Goal: Find specific page/section: Find specific page/section

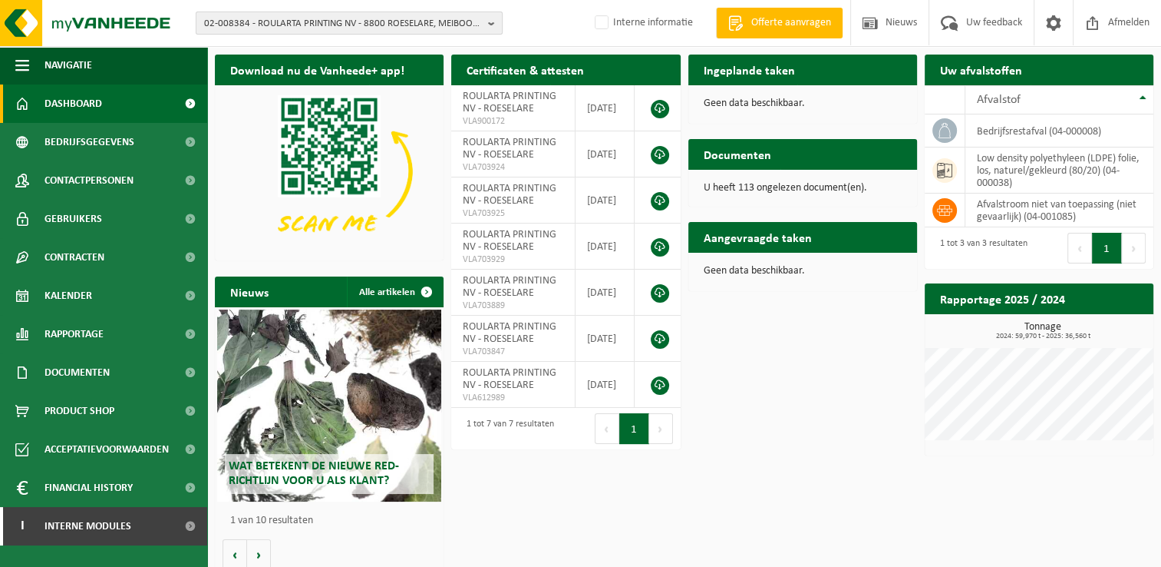
click at [244, 25] on span "02-008384 - ROULARTA PRINTING NV - 8800 ROESELARE, MEIBOOMLAAN 33" at bounding box center [343, 23] width 278 height 23
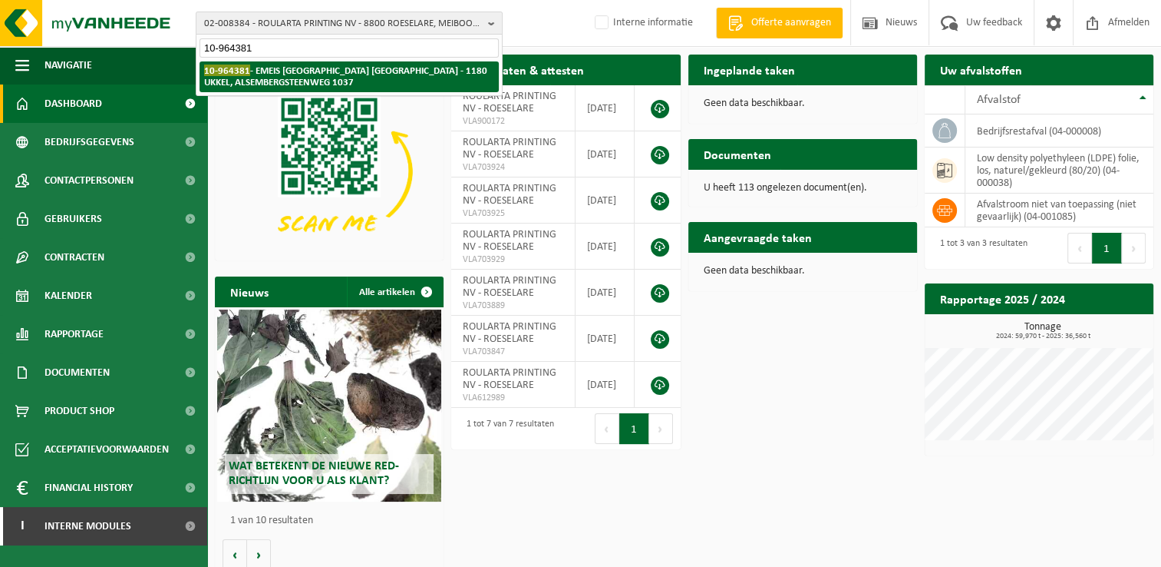
type input "10-964381"
click at [347, 73] on strong "10-964381 - EMEIS VLAANDEREN NV - 1180 UKKEL, ALSEMBERGSTEENWEG 1037" at bounding box center [345, 75] width 283 height 23
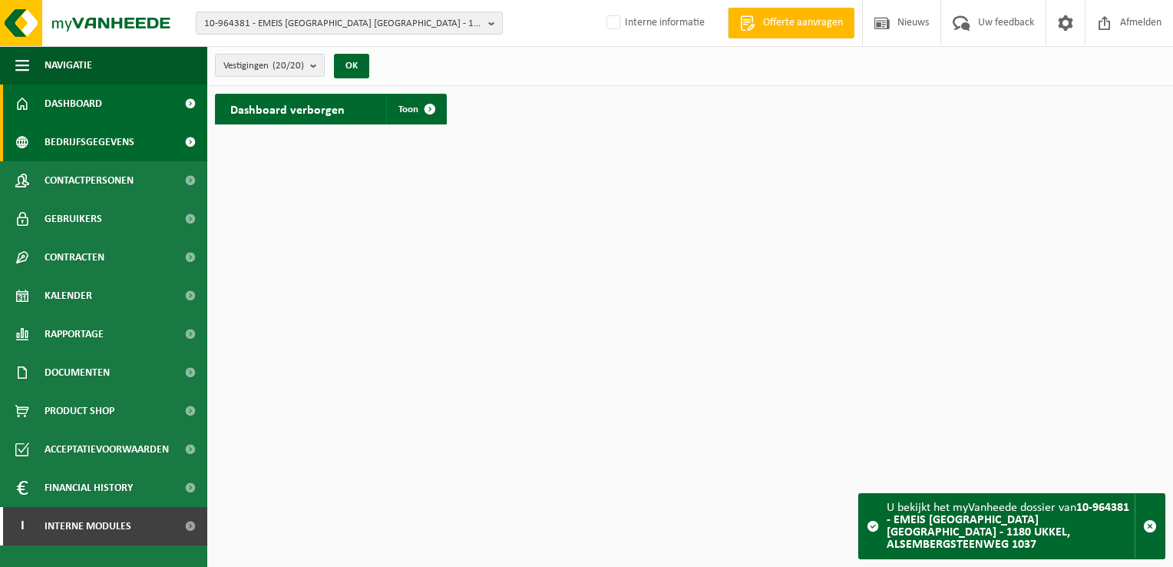
click at [137, 143] on link "Bedrijfsgegevens" at bounding box center [103, 142] width 207 height 38
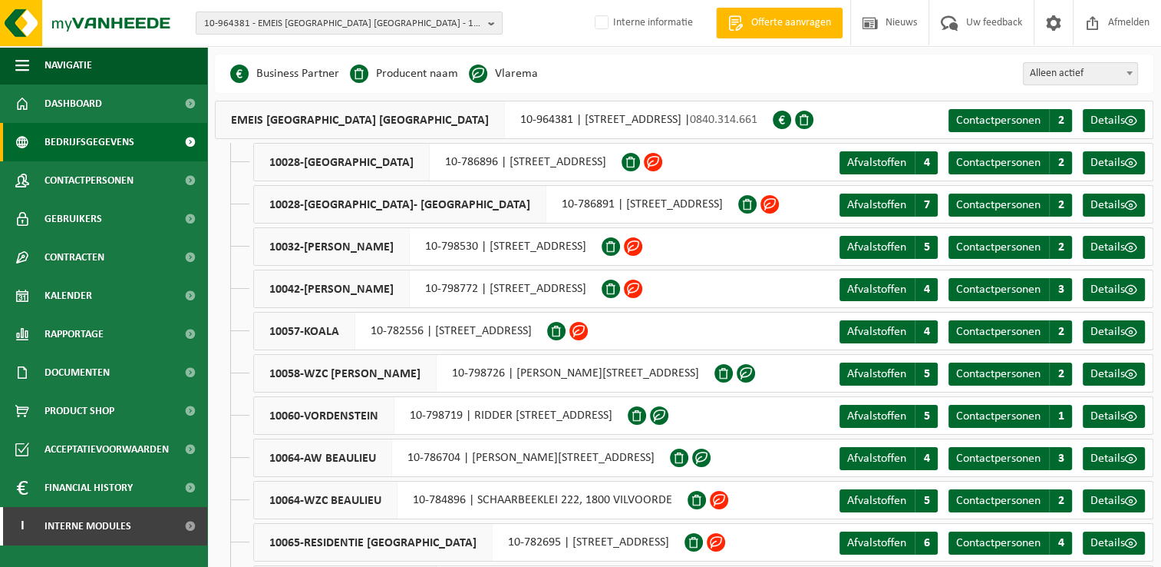
click at [662, 163] on span at bounding box center [653, 162] width 18 height 18
click at [481, 72] on span at bounding box center [478, 73] width 18 height 18
click at [1016, 161] on span "Contactpersonen" at bounding box center [998, 163] width 84 height 12
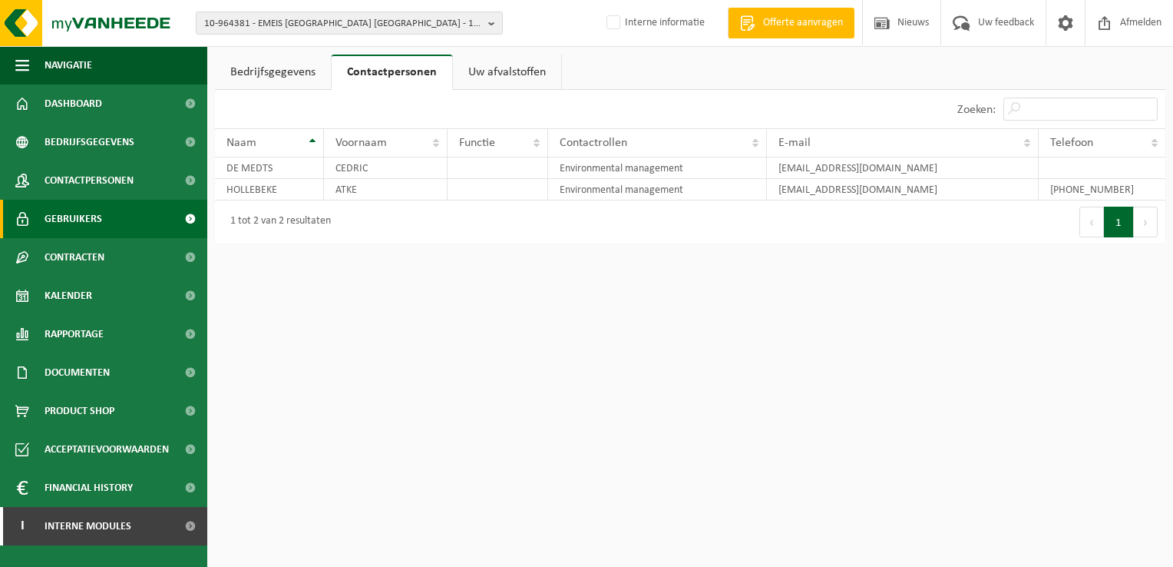
click at [87, 222] on span "Gebruikers" at bounding box center [74, 219] width 58 height 38
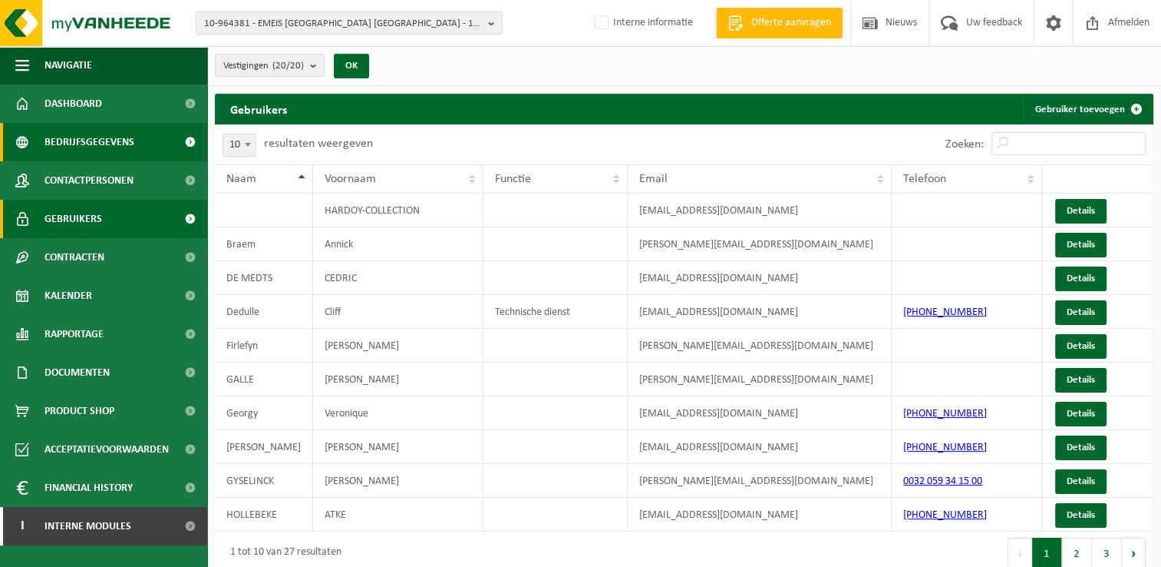
click at [80, 149] on span "Bedrijfsgegevens" at bounding box center [90, 142] width 90 height 38
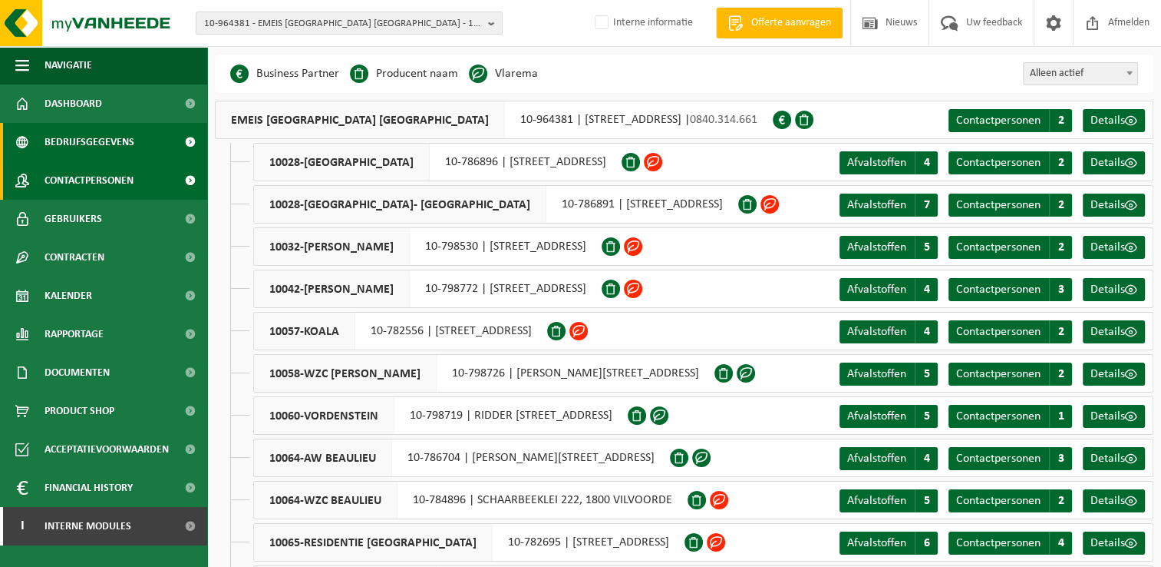
click at [117, 186] on span "Contactpersonen" at bounding box center [89, 180] width 89 height 38
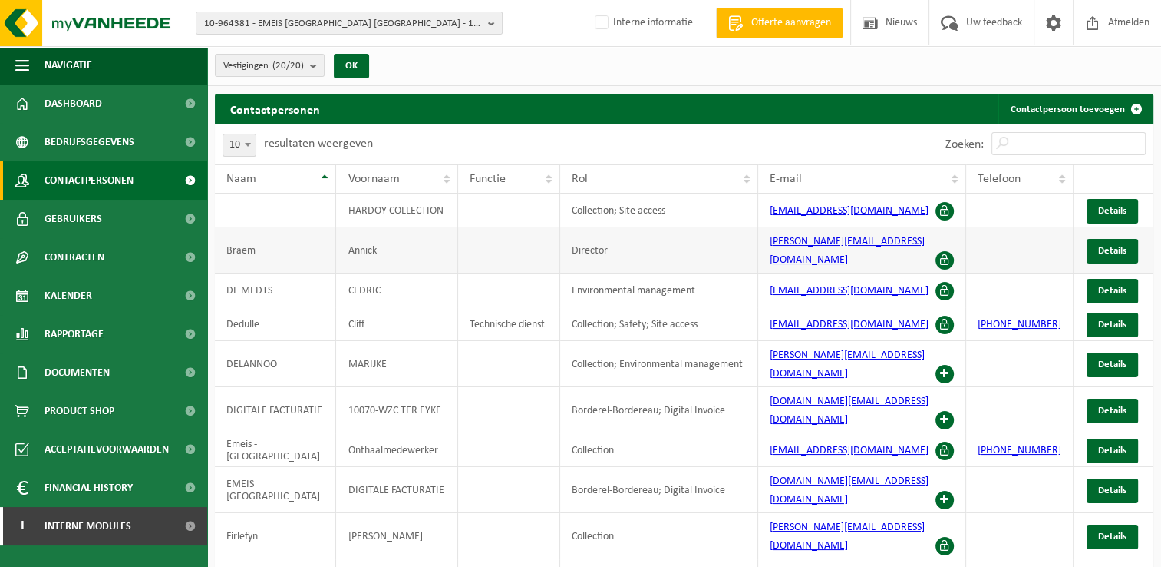
scroll to position [12, 0]
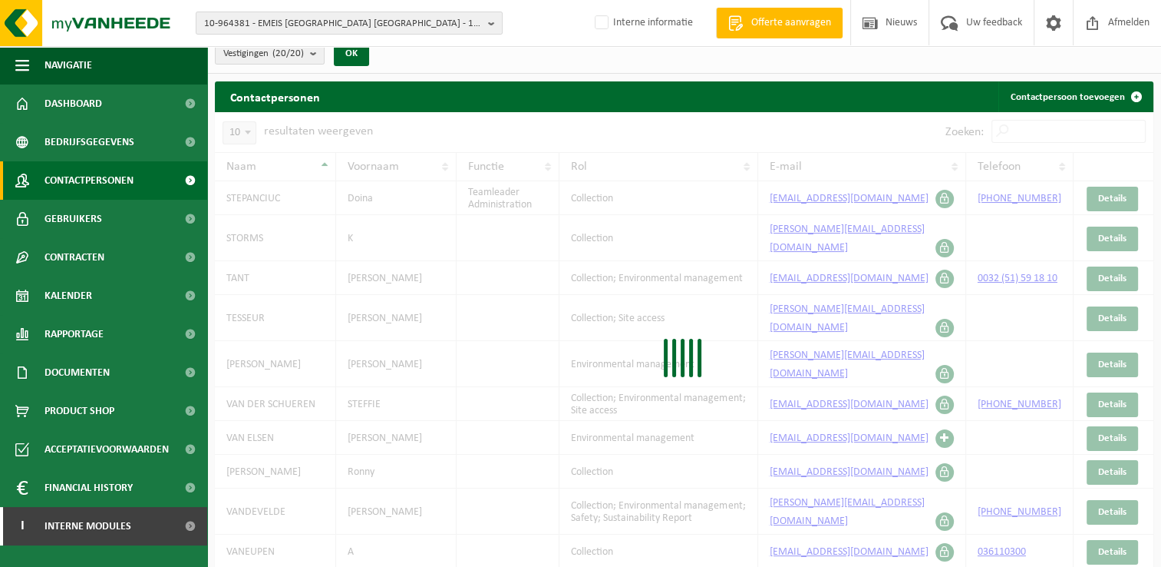
scroll to position [0, 0]
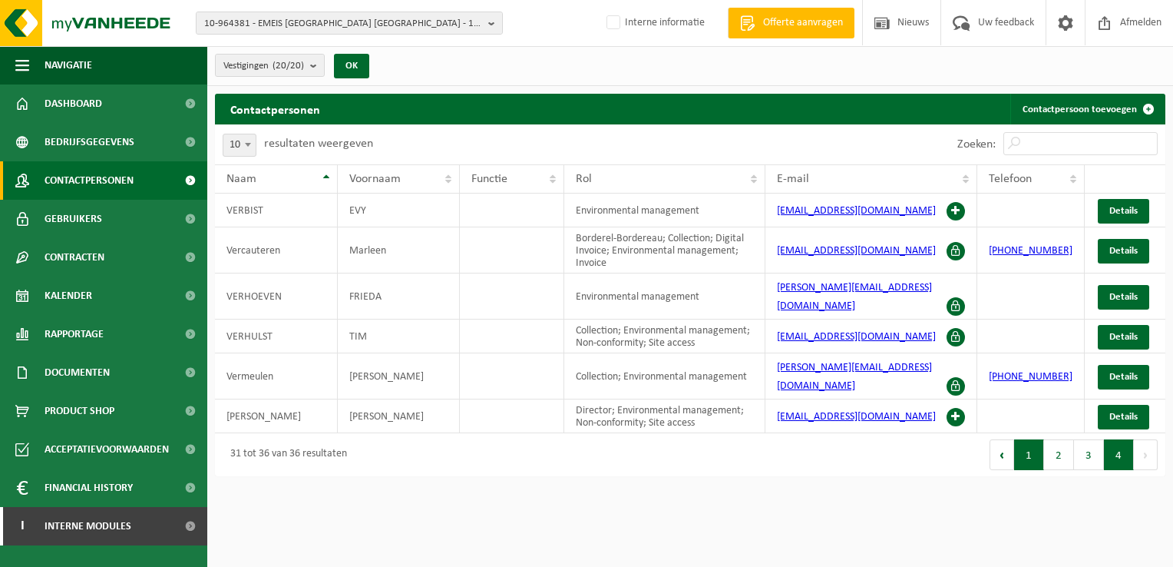
click at [1025, 444] on button "1" at bounding box center [1029, 454] width 30 height 31
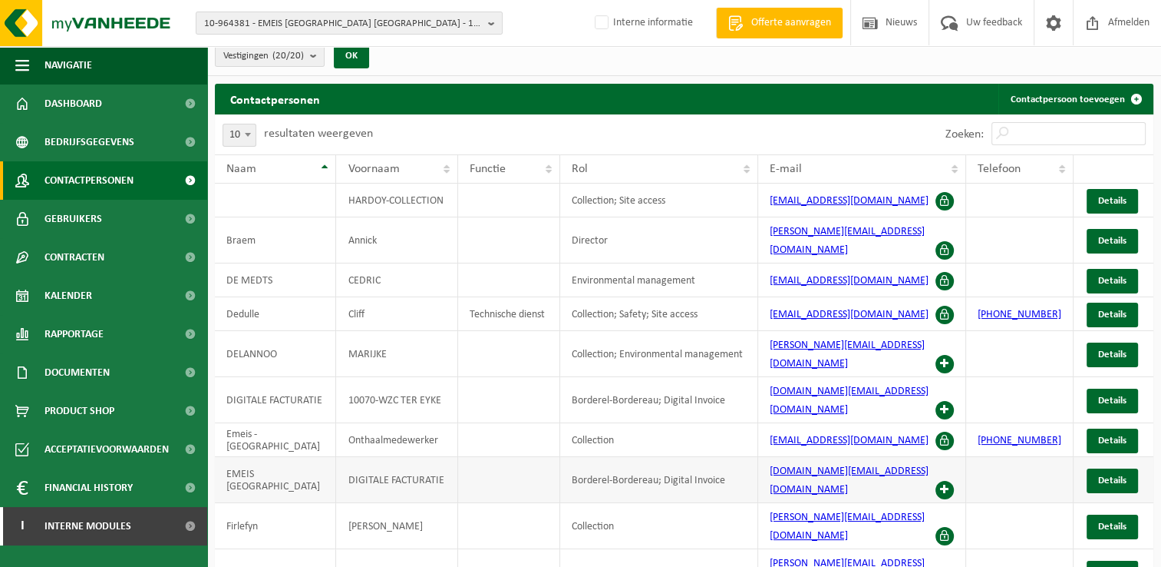
scroll to position [12, 0]
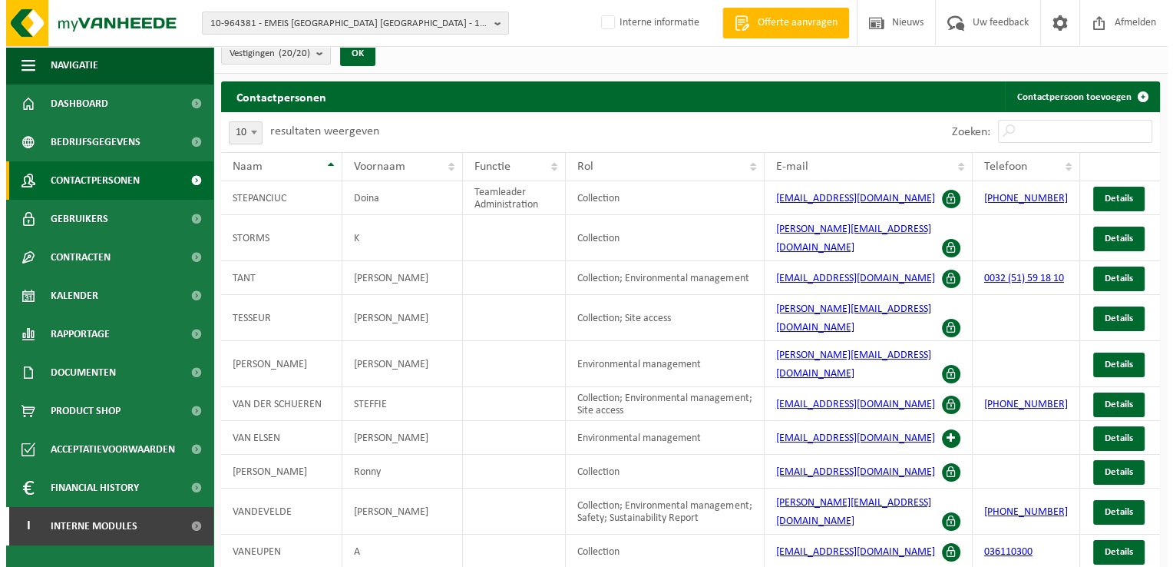
scroll to position [0, 0]
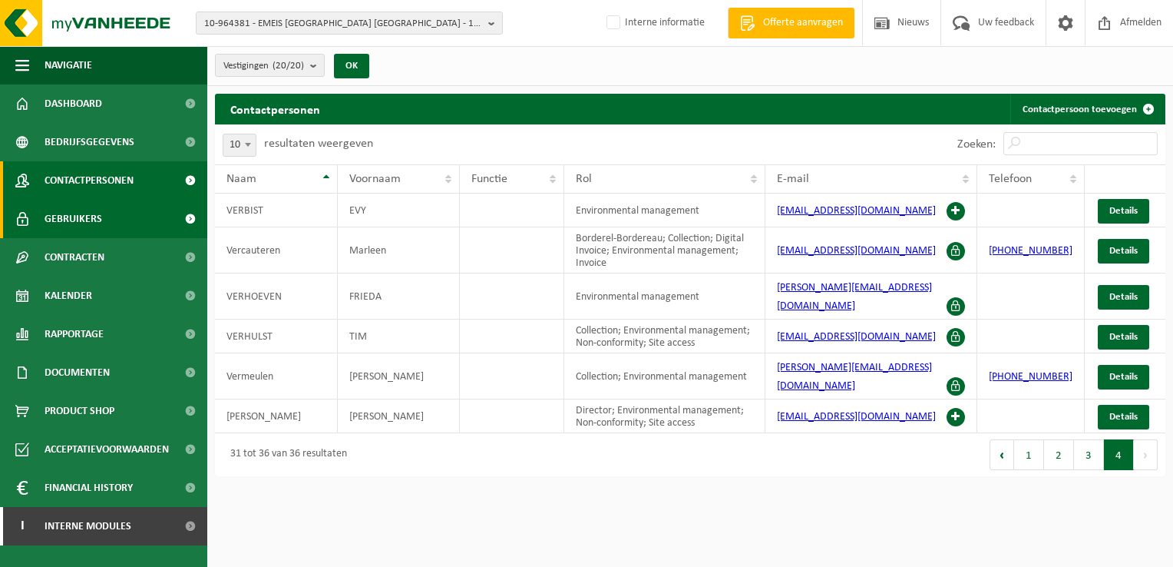
click at [65, 218] on span "Gebruikers" at bounding box center [74, 219] width 58 height 38
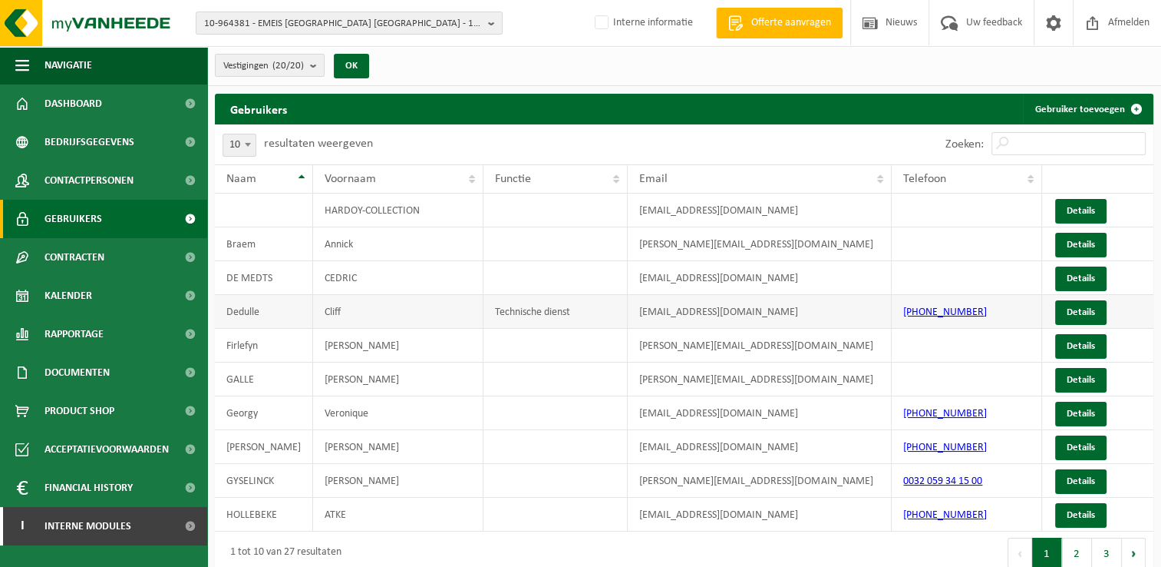
scroll to position [12, 0]
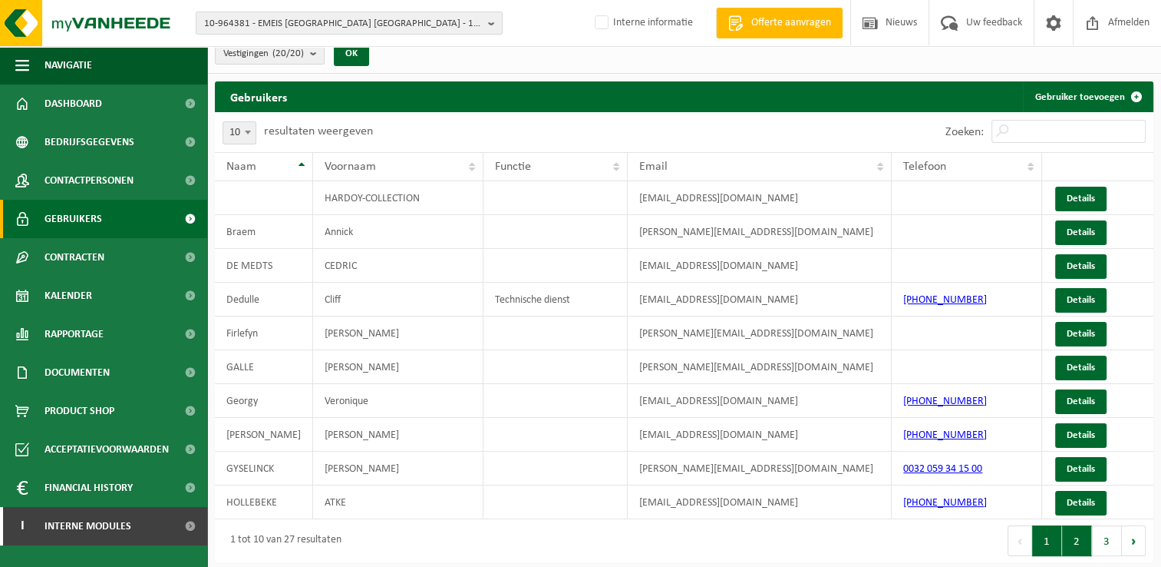
click at [1078, 545] on button "2" at bounding box center [1077, 540] width 30 height 31
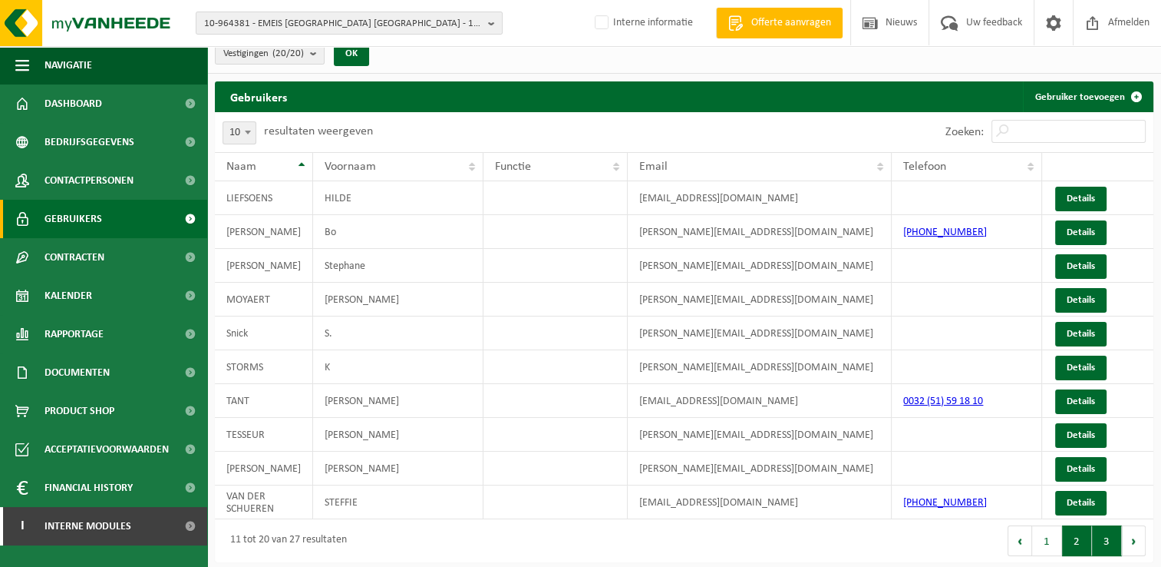
click at [1112, 539] on button "3" at bounding box center [1107, 540] width 30 height 31
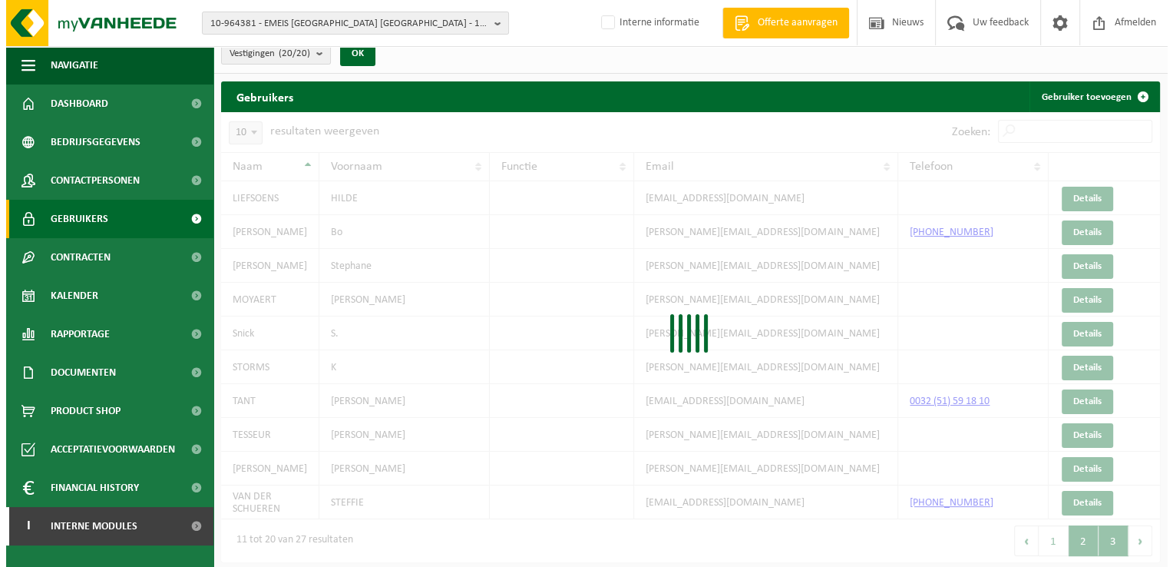
scroll to position [0, 0]
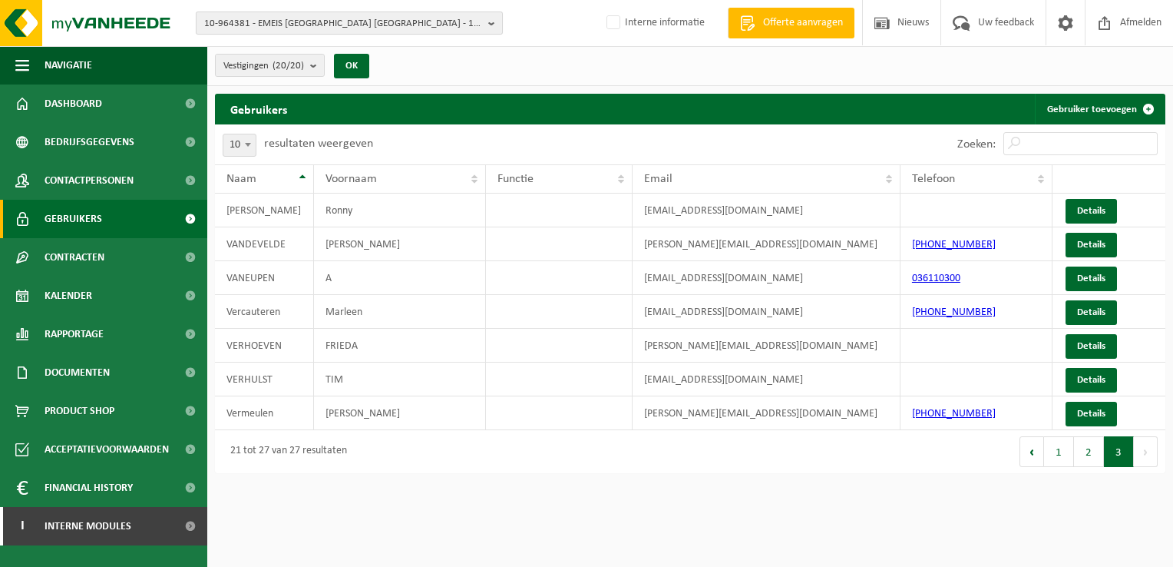
click at [245, 21] on span "10-964381 - EMEIS [GEOGRAPHIC_DATA] [GEOGRAPHIC_DATA] - 1180 UKKEL, ALSEMBERGST…" at bounding box center [343, 23] width 278 height 23
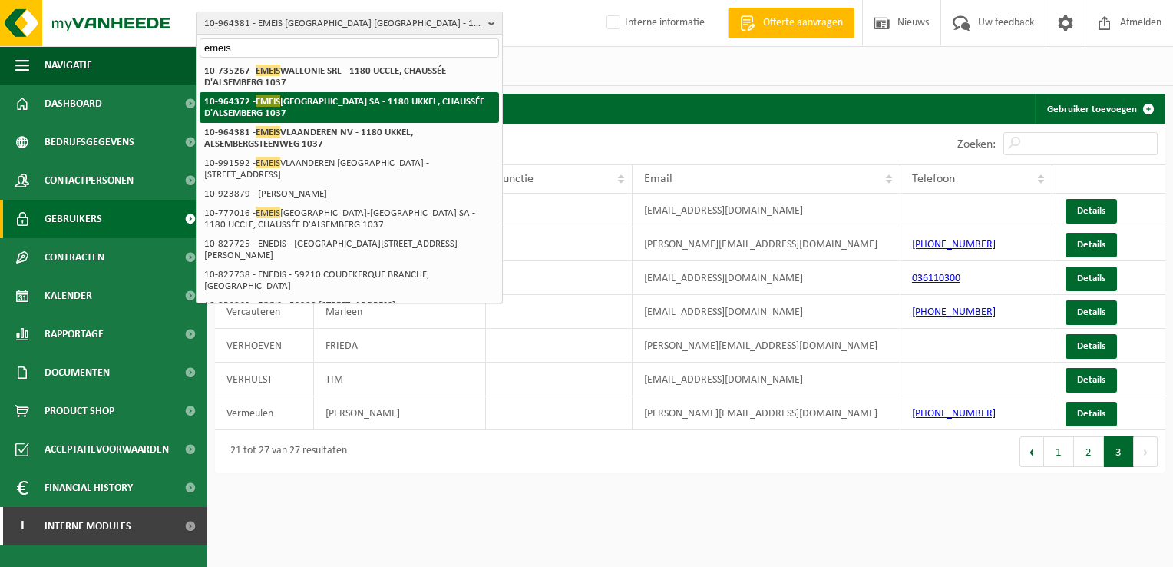
type input "emeis"
click at [259, 99] on span "EMEIS" at bounding box center [268, 101] width 25 height 12
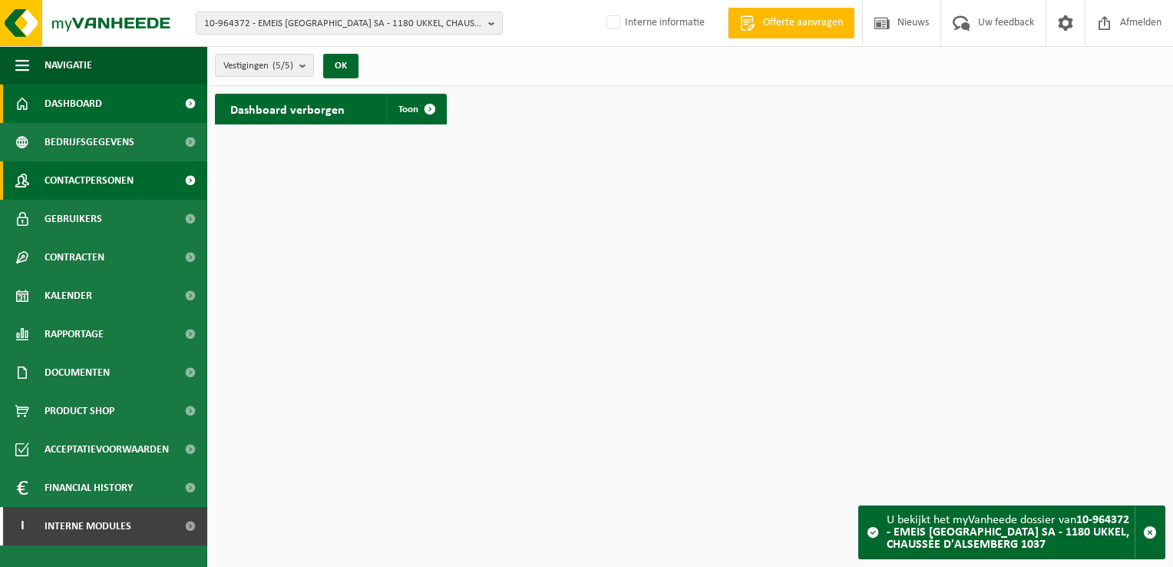
click at [114, 180] on span "Contactpersonen" at bounding box center [89, 180] width 89 height 38
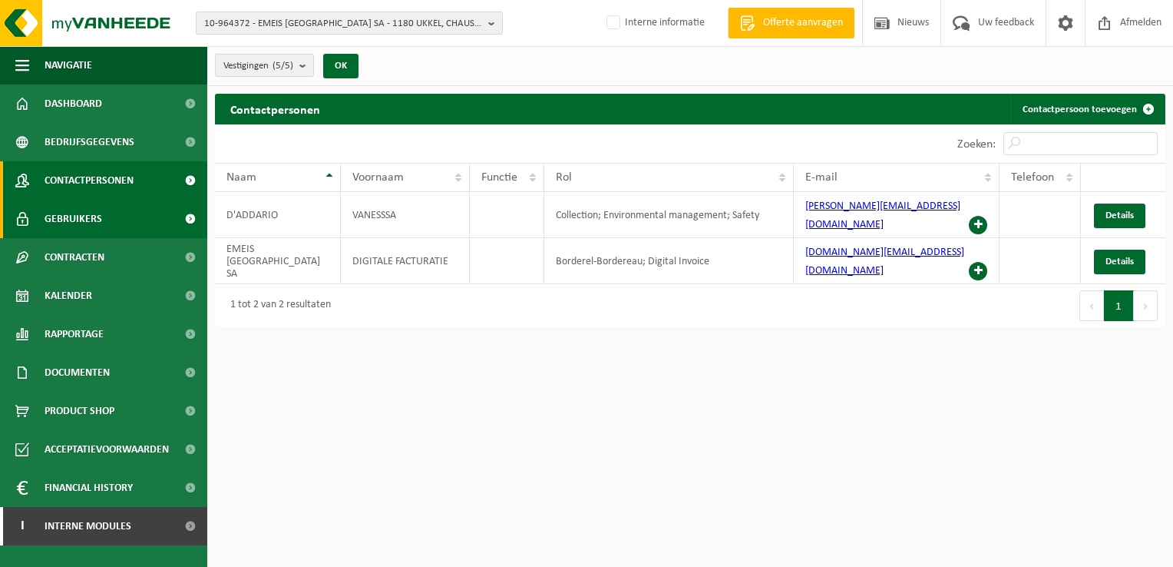
click at [93, 216] on span "Gebruikers" at bounding box center [74, 219] width 58 height 38
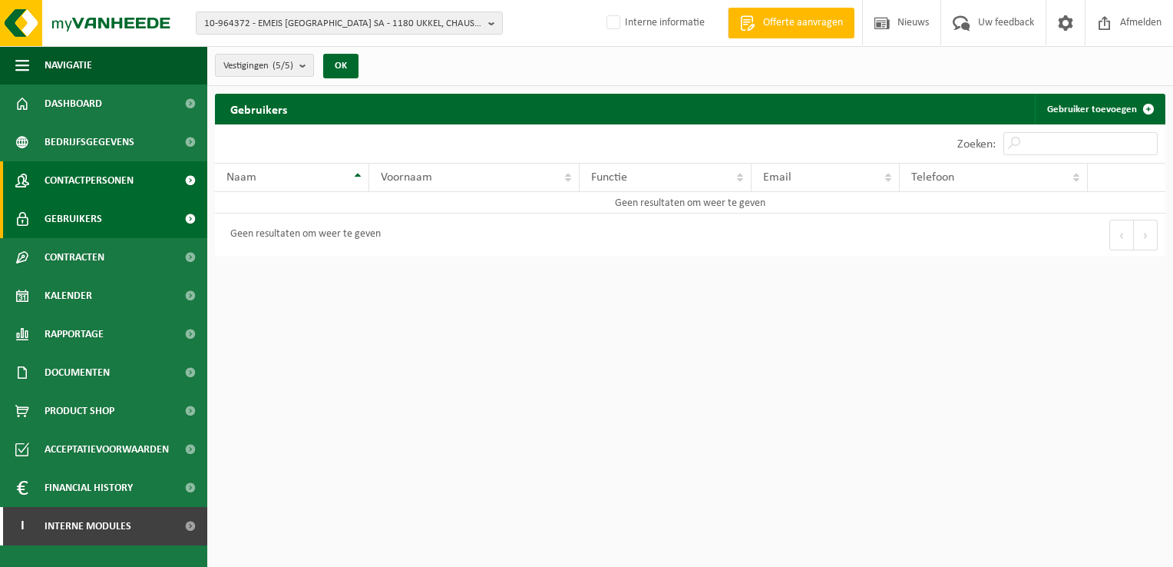
click at [87, 181] on span "Contactpersonen" at bounding box center [89, 180] width 89 height 38
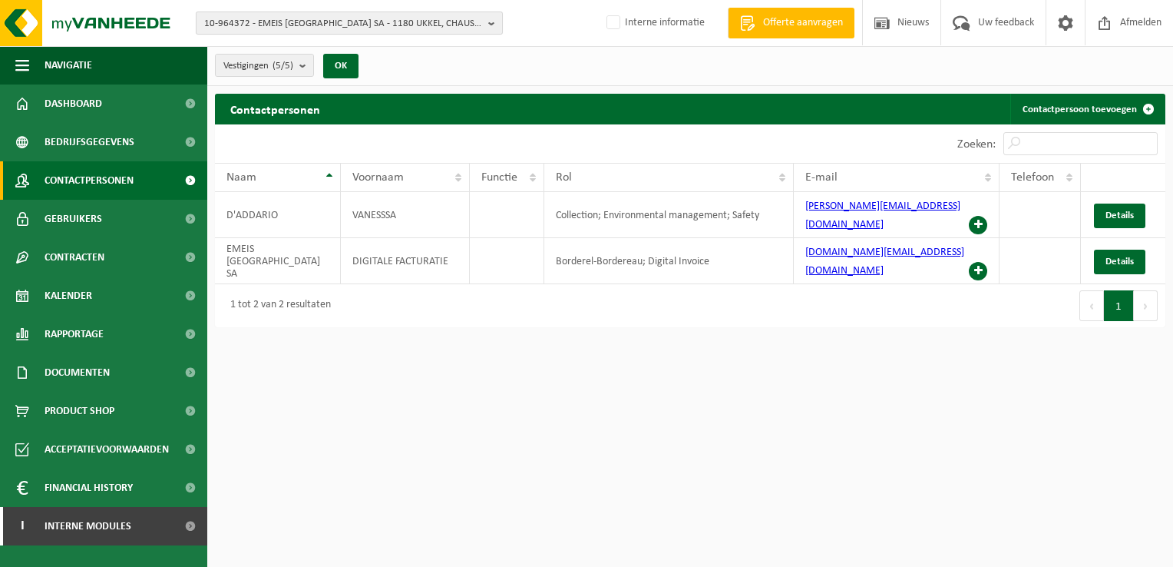
click at [409, 18] on span "10-964372 - EMEIS [GEOGRAPHIC_DATA] SA - 1180 UKKEL, CHAUSSÉE D'ALSEMBERG 1037" at bounding box center [343, 23] width 278 height 23
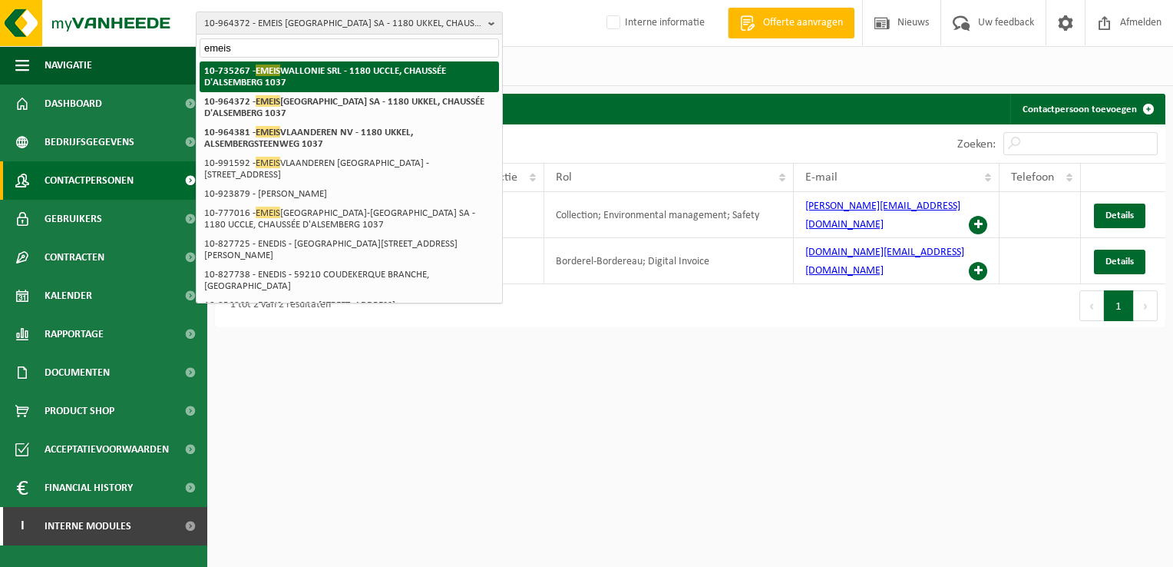
type input "emeis"
click at [313, 74] on strong "10-735267 - EMEIS WALLONIE SRL - 1180 UCCLE, CHAUSSÉE D'ALSEMBERG 1037" at bounding box center [325, 75] width 242 height 23
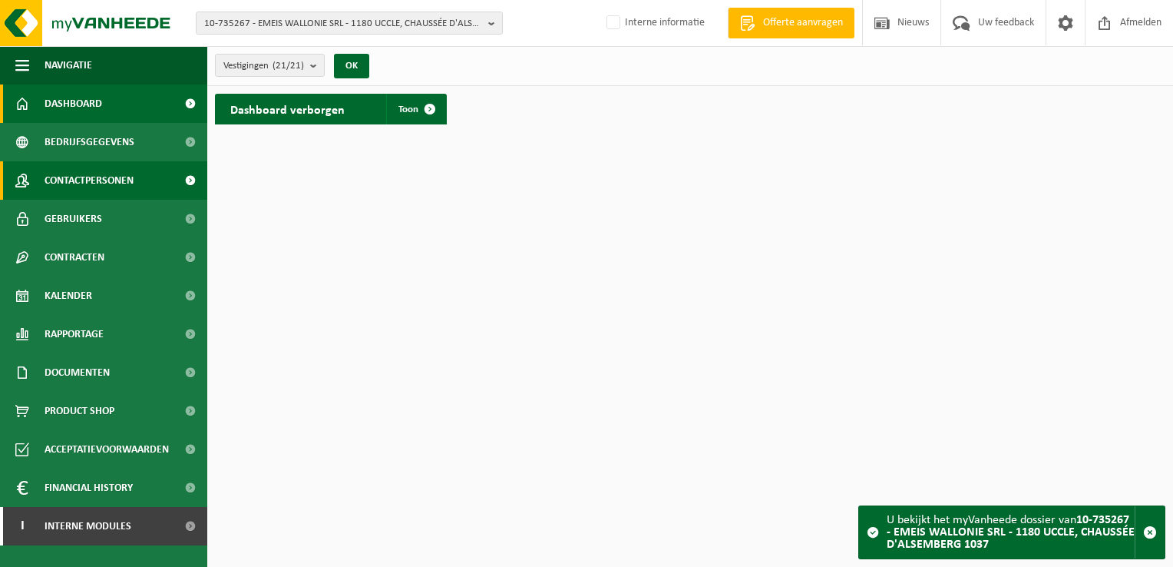
click at [84, 188] on span "Contactpersonen" at bounding box center [89, 180] width 89 height 38
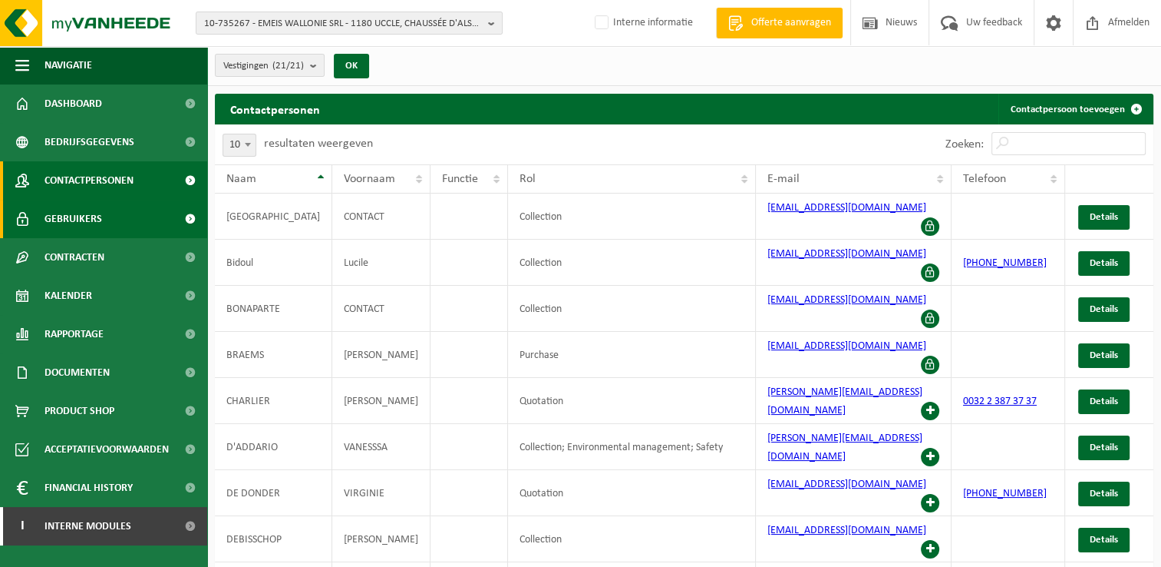
click at [82, 207] on span "Gebruikers" at bounding box center [74, 219] width 58 height 38
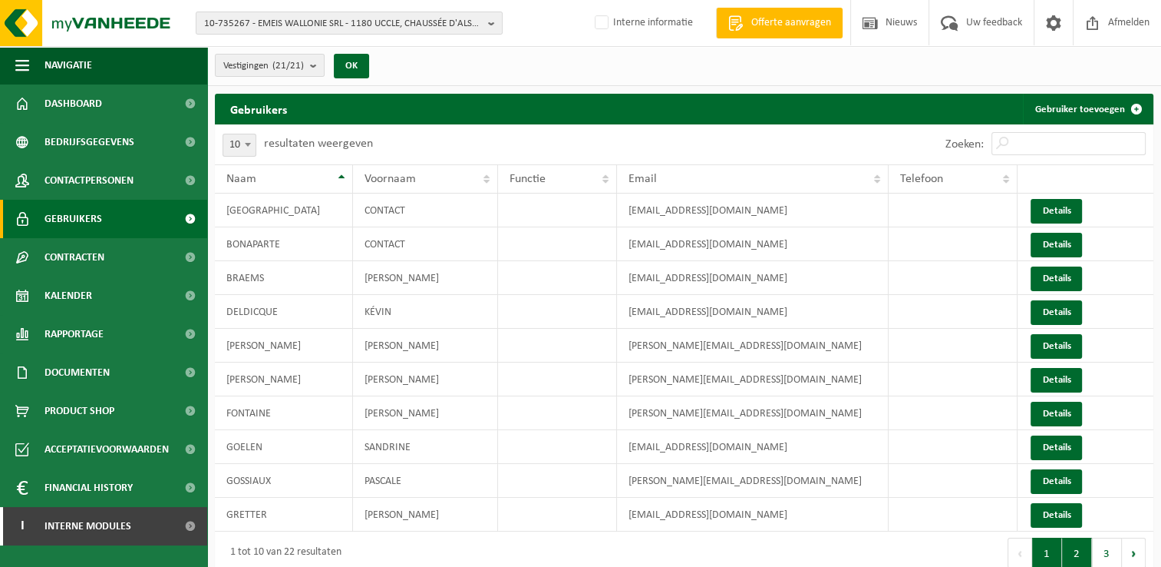
click at [1074, 560] on button "2" at bounding box center [1077, 552] width 30 height 31
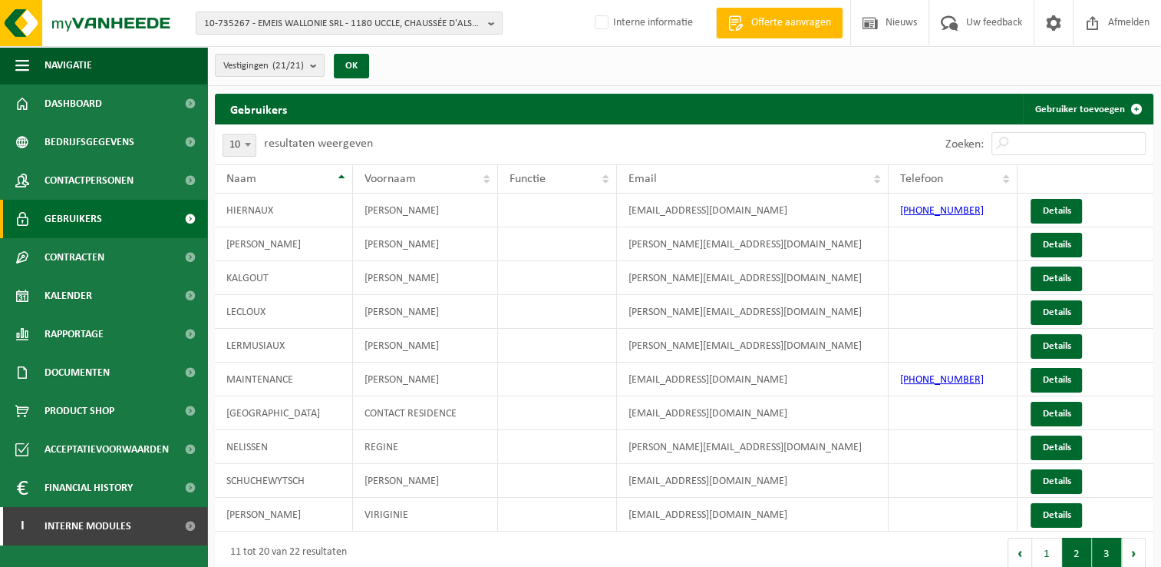
click at [1109, 555] on button "3" at bounding box center [1107, 552] width 30 height 31
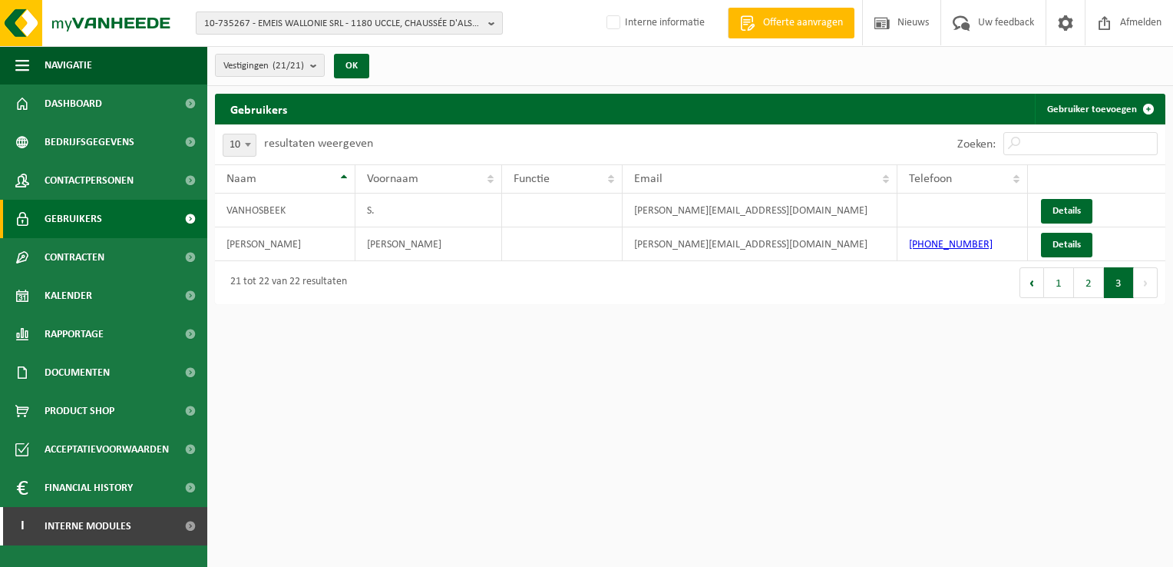
click at [332, 28] on span "10-735267 - EMEIS WALLONIE SRL - 1180 UCCLE, CHAUSSÉE D'ALSEMBERG 1037" at bounding box center [343, 23] width 278 height 23
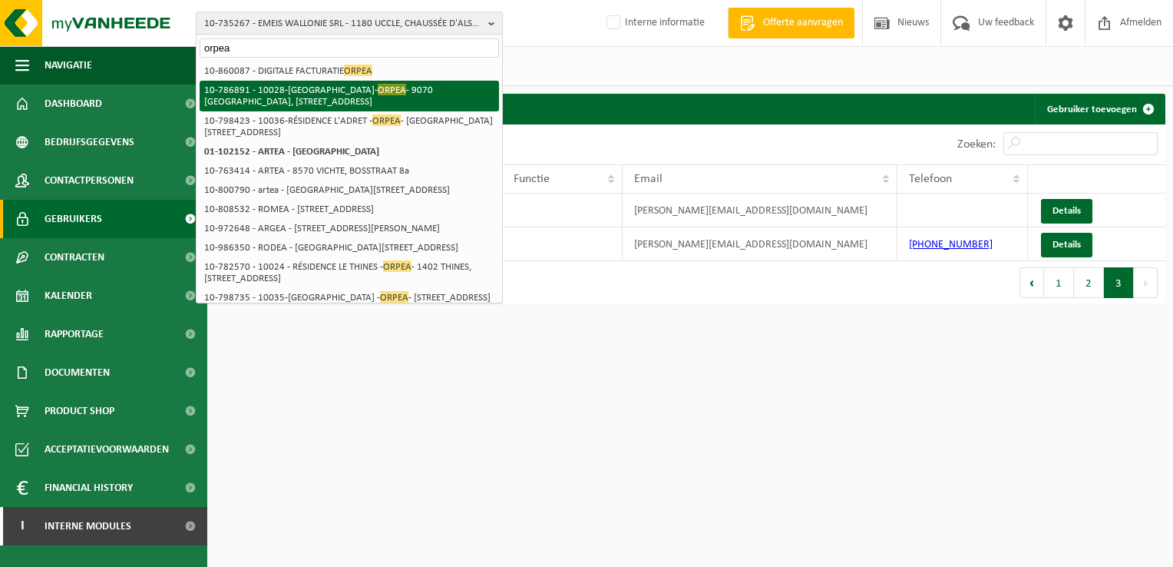
type input "orpea"
click at [313, 93] on li "10-786891 - 10028-PANHUYS PARK- ORPEA - 9070 DESTELBERGEN, PANHUISSTRAAT 5-7" at bounding box center [349, 96] width 299 height 31
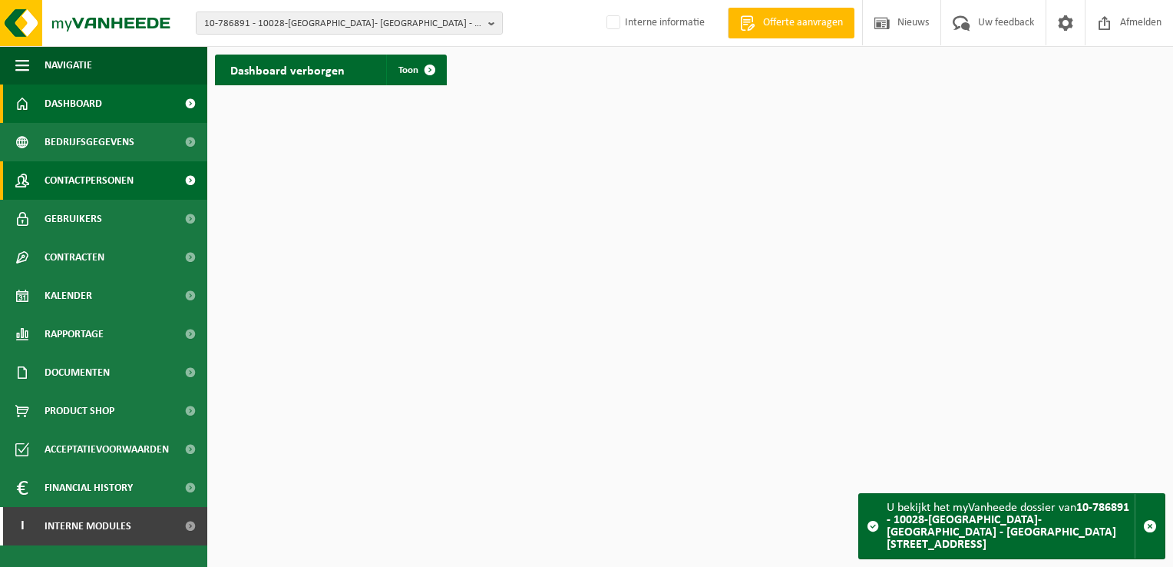
click at [89, 181] on span "Contactpersonen" at bounding box center [89, 180] width 89 height 38
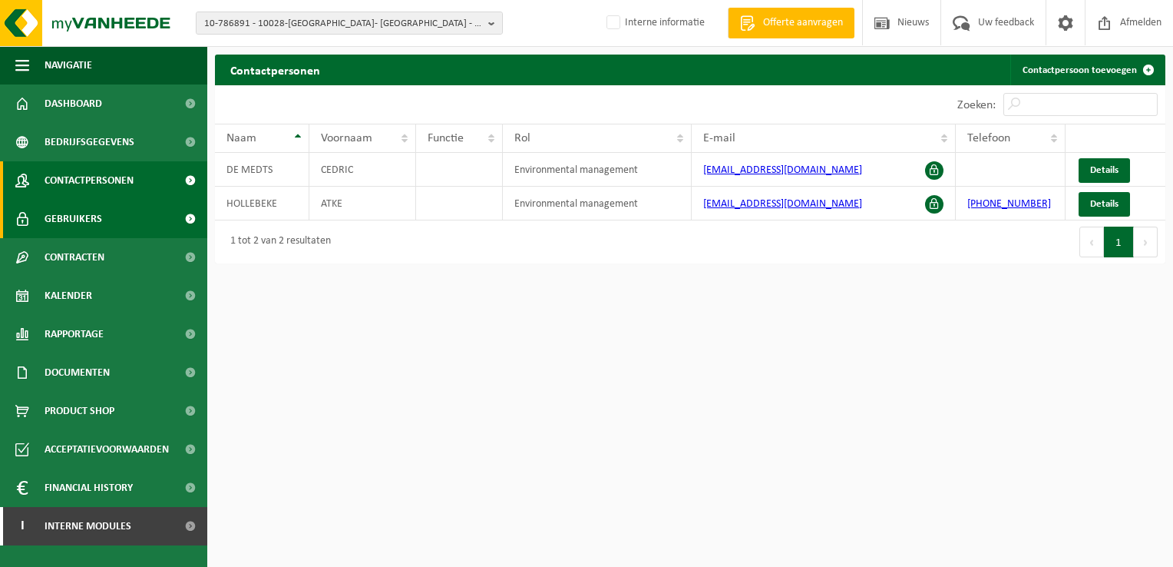
click at [80, 213] on span "Gebruikers" at bounding box center [74, 219] width 58 height 38
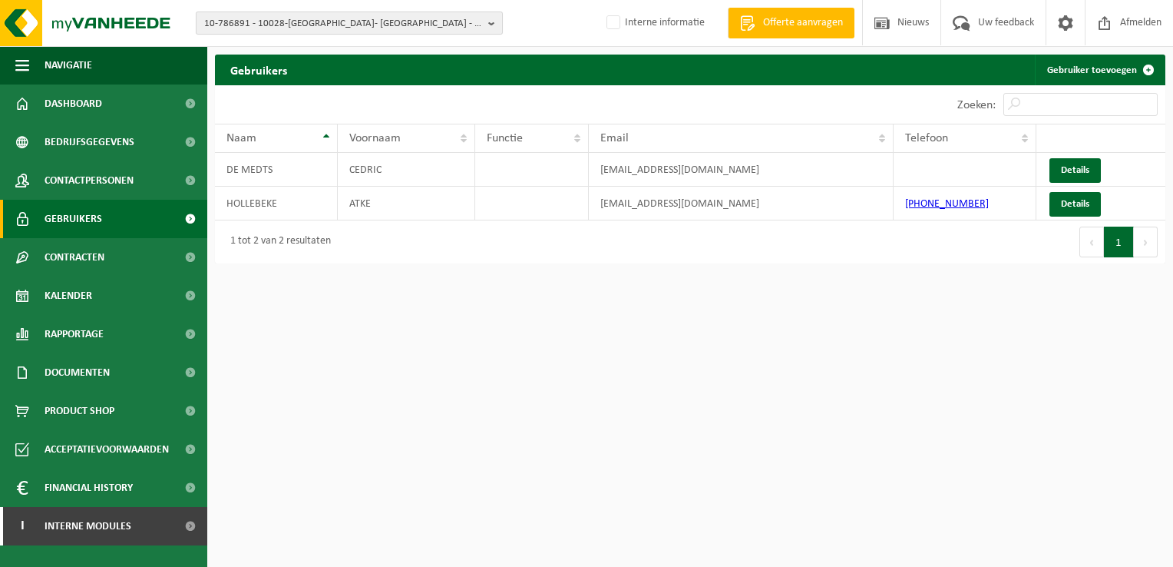
click at [494, 22] on b "button" at bounding box center [495, 22] width 14 height 21
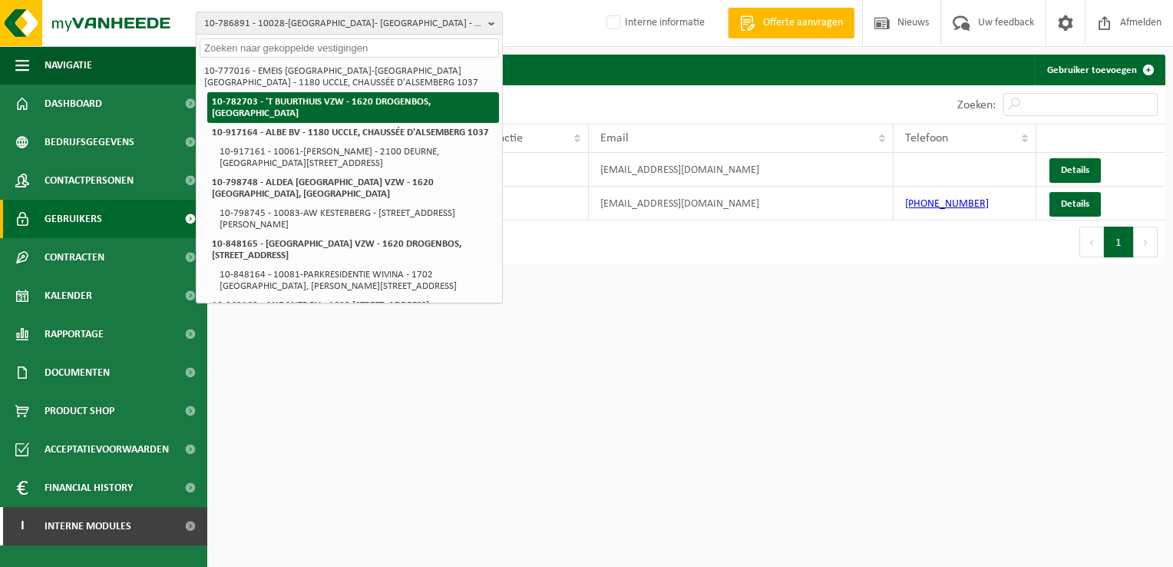
click at [289, 106] on strong "10-782703 - 'T BUURTHUIS VZW - 1620 DROGENBOS, [GEOGRAPHIC_DATA]" at bounding box center [321, 107] width 219 height 21
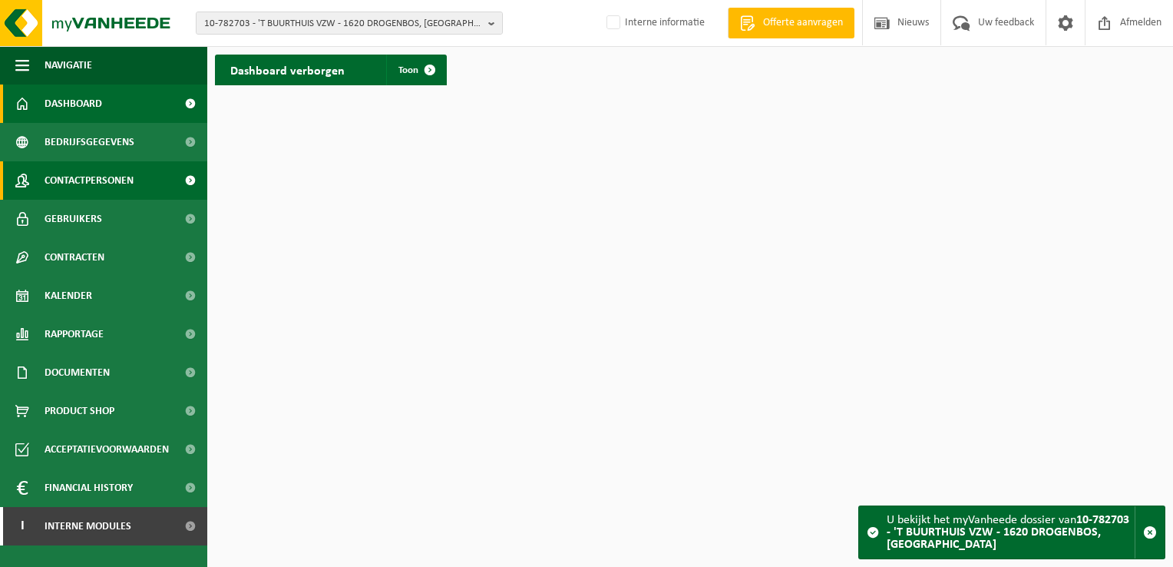
click at [90, 176] on span "Contactpersonen" at bounding box center [89, 180] width 89 height 38
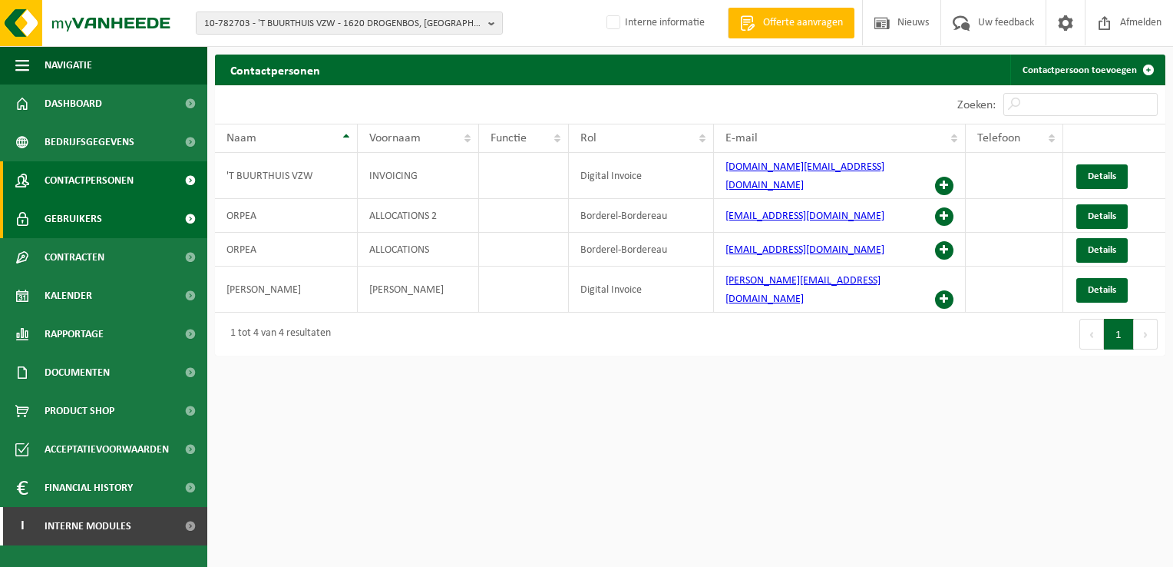
click at [74, 219] on span "Gebruikers" at bounding box center [74, 219] width 58 height 38
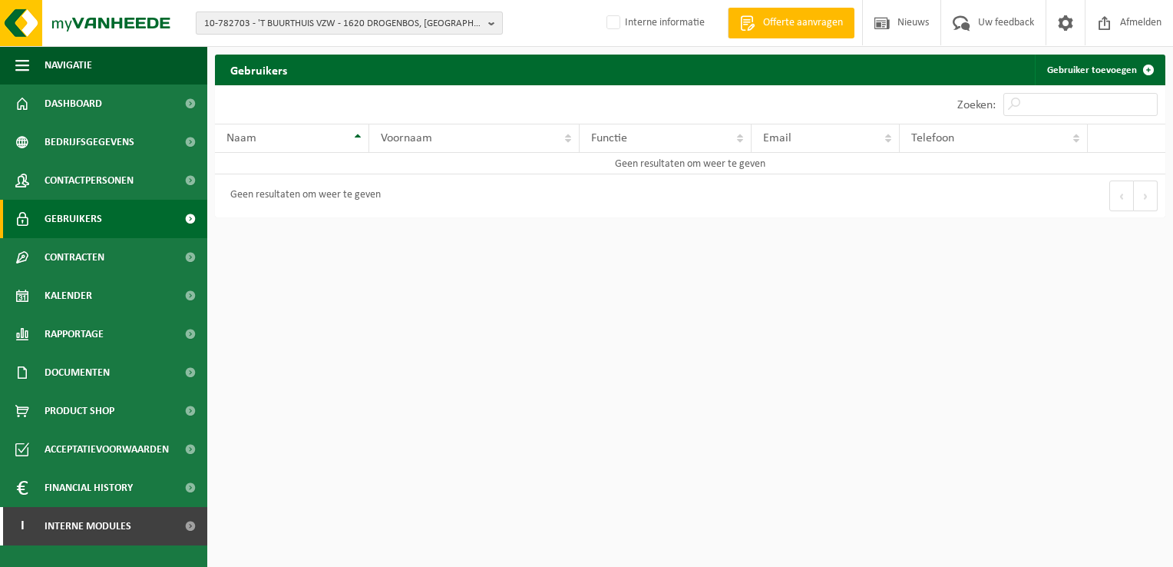
click at [488, 23] on b "button" at bounding box center [495, 22] width 14 height 21
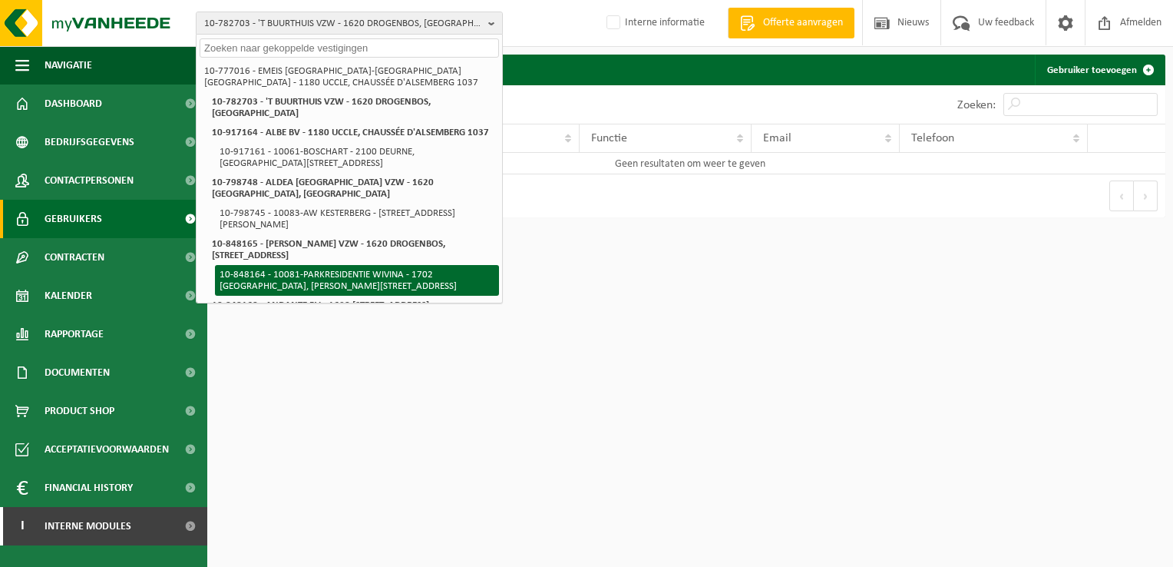
click at [318, 287] on li "10-848164 - 10081-PARKRESIDENTIE WIVINA - 1702 [GEOGRAPHIC_DATA], [PERSON_NAME]…" at bounding box center [357, 280] width 284 height 31
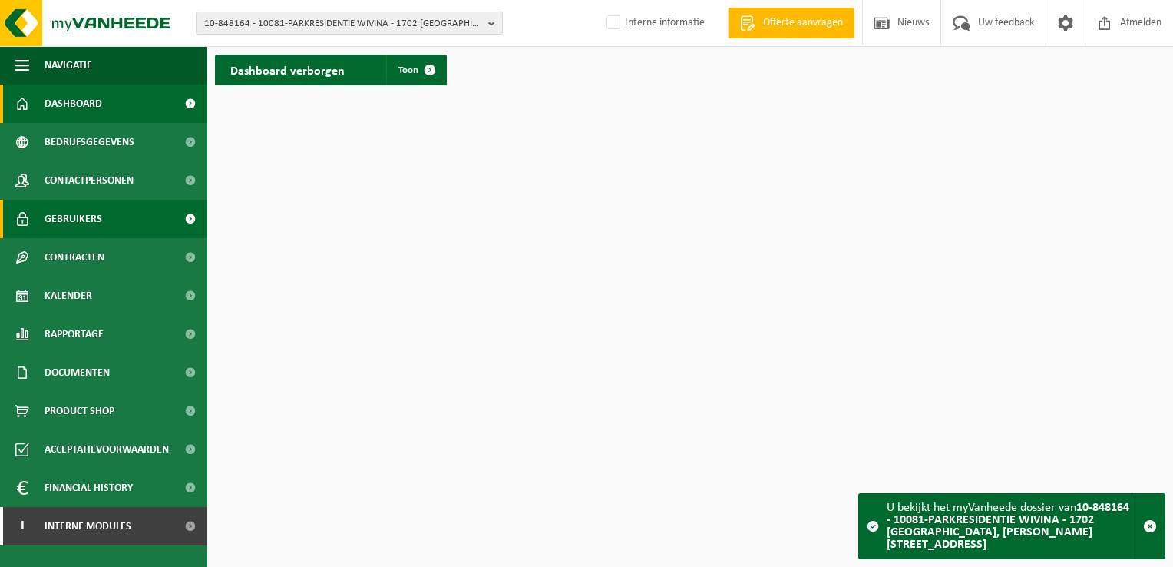
click at [88, 220] on span "Gebruikers" at bounding box center [74, 219] width 58 height 38
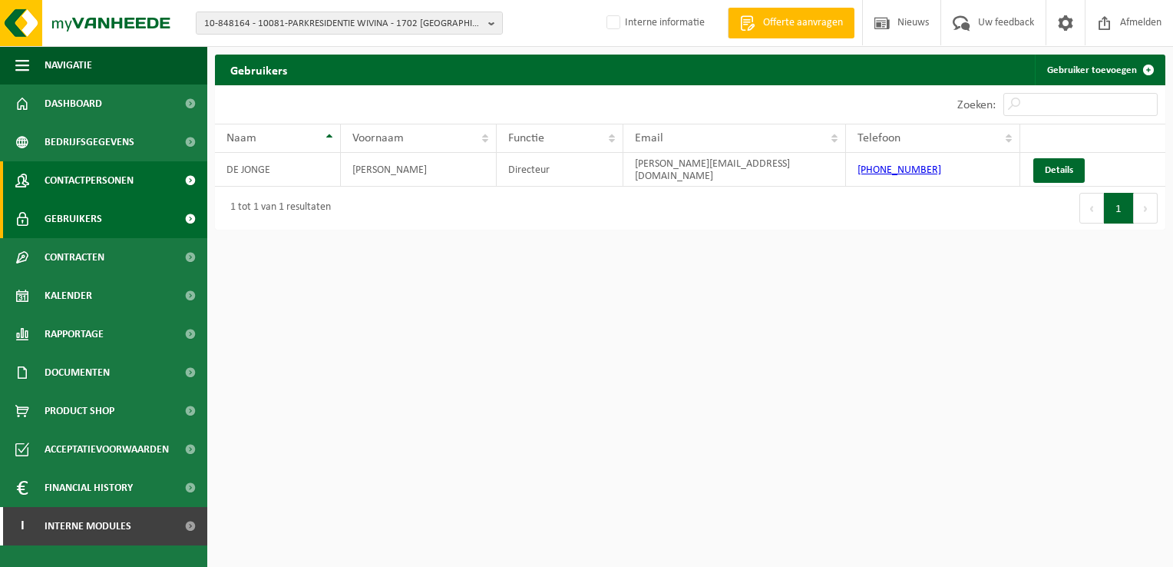
click at [88, 180] on span "Contactpersonen" at bounding box center [89, 180] width 89 height 38
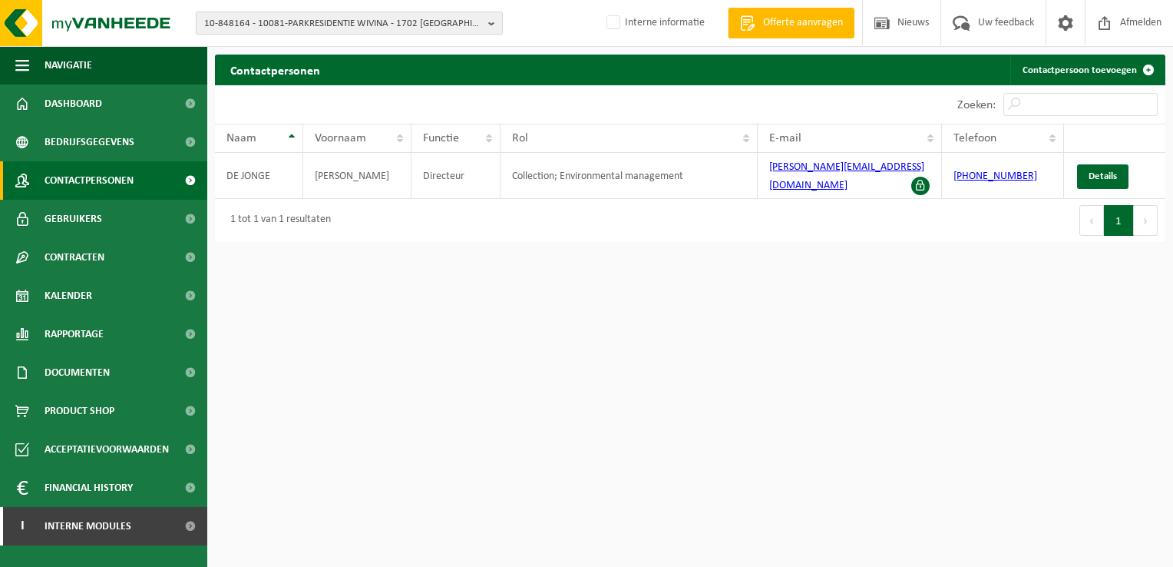
click at [494, 24] on b "button" at bounding box center [495, 22] width 14 height 21
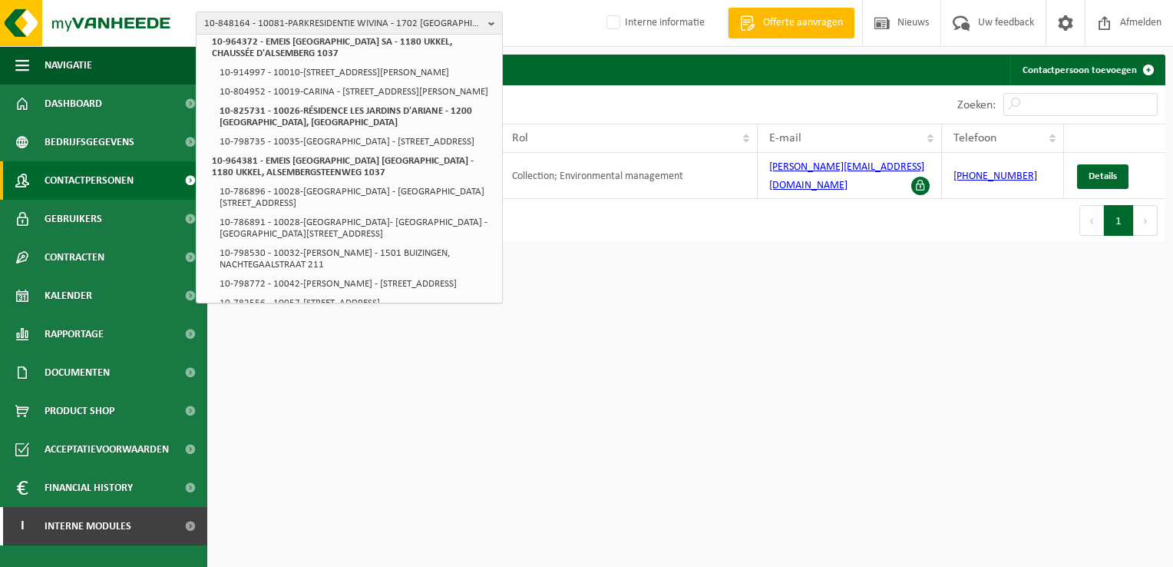
scroll to position [537, 0]
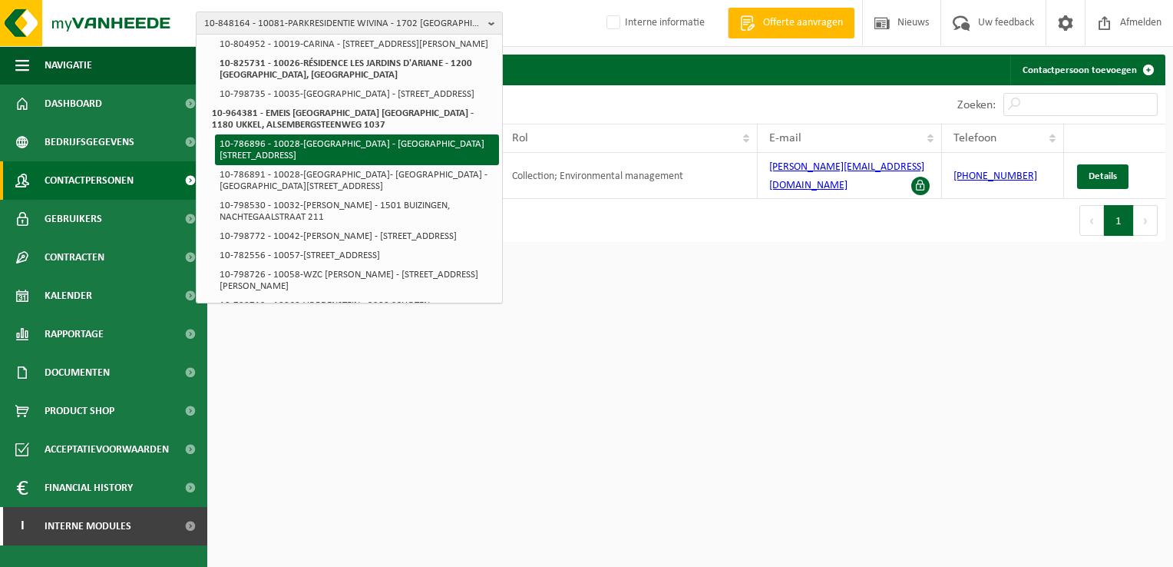
click at [286, 165] on li "10-786896 - 10028-[GEOGRAPHIC_DATA] - [GEOGRAPHIC_DATA][STREET_ADDRESS]" at bounding box center [357, 149] width 284 height 31
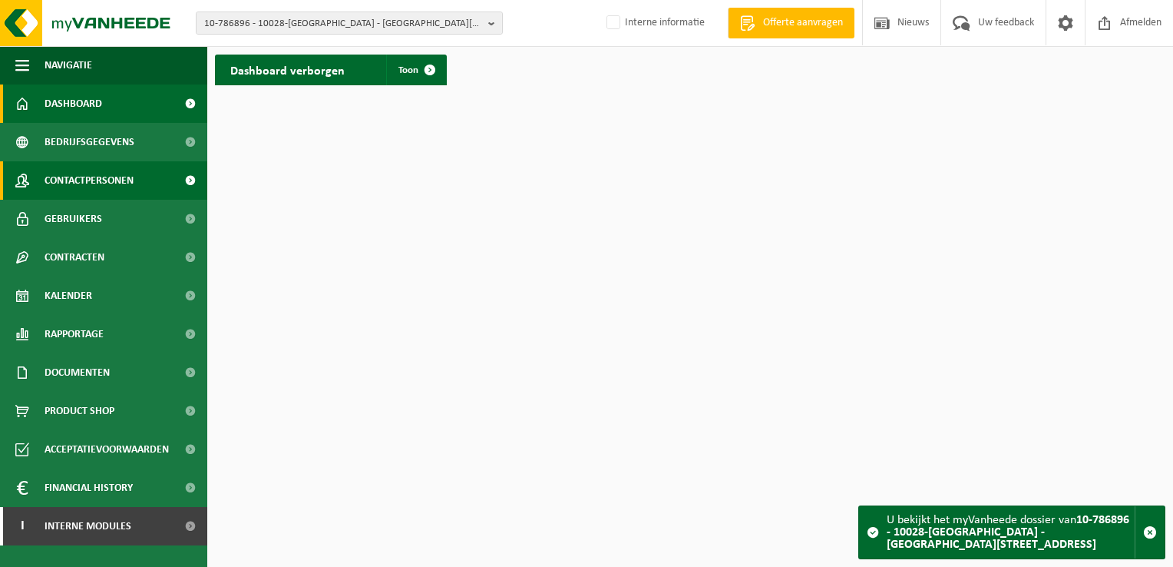
click at [88, 183] on span "Contactpersonen" at bounding box center [89, 180] width 89 height 38
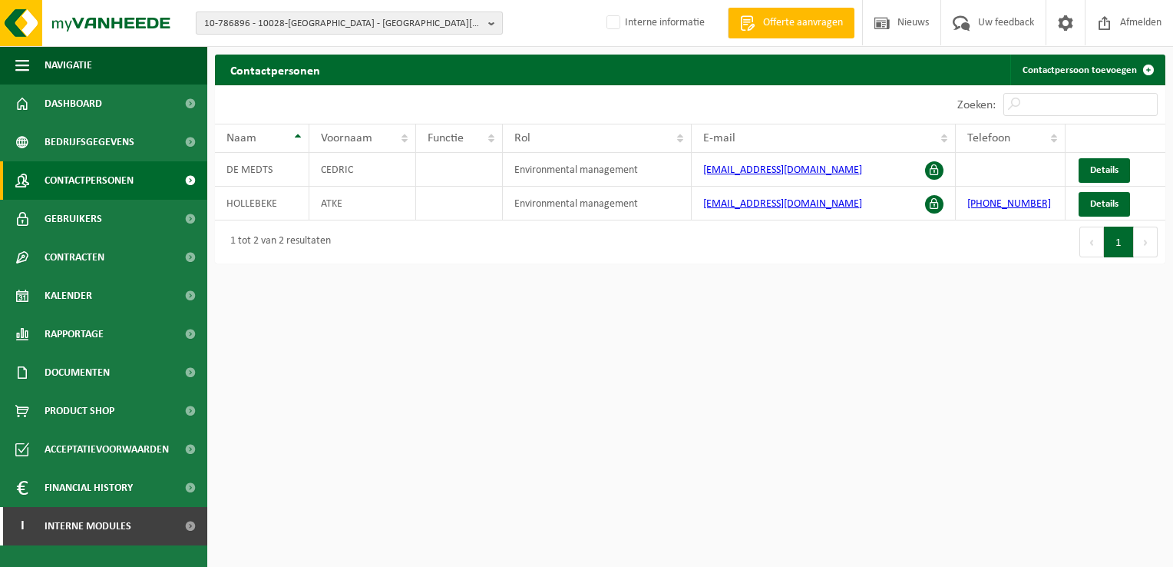
click at [494, 22] on b "button" at bounding box center [495, 22] width 14 height 21
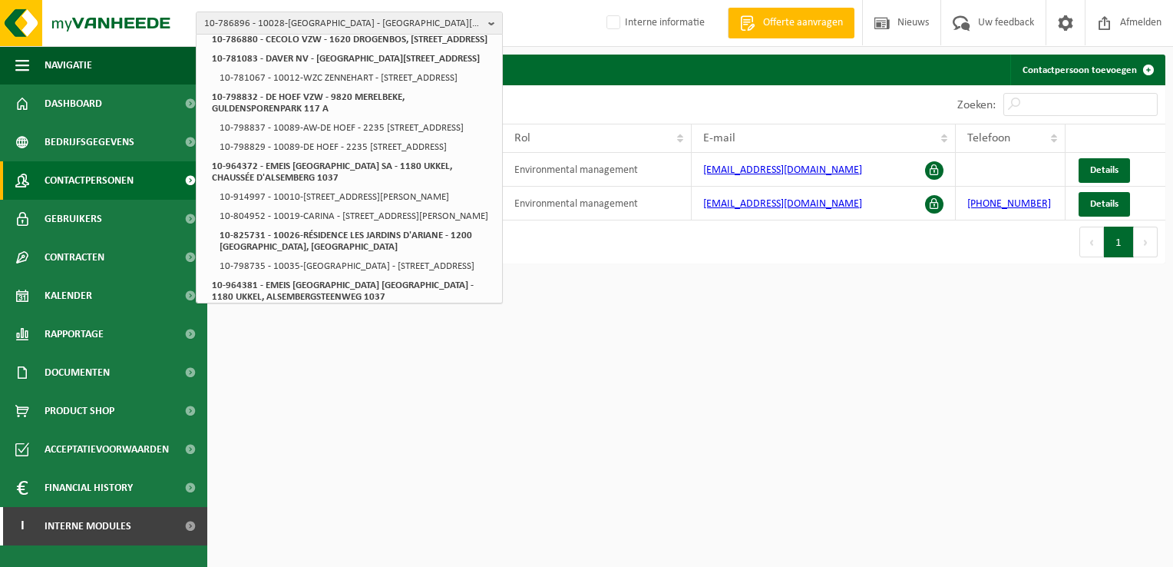
scroll to position [384, 0]
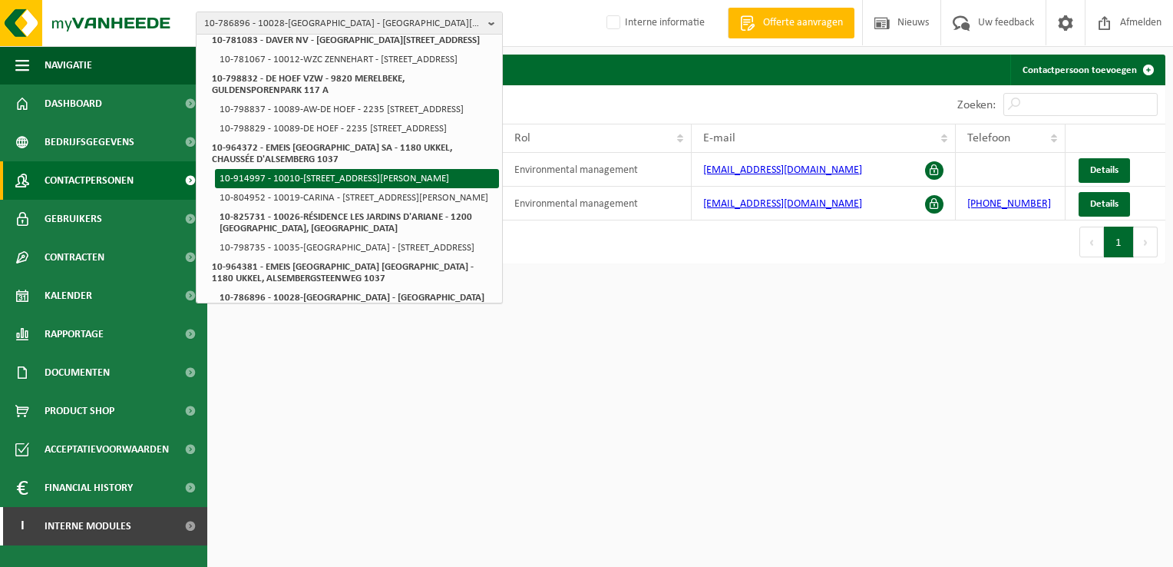
click at [351, 188] on li "10-914997 - 10010-[STREET_ADDRESS][PERSON_NAME]" at bounding box center [357, 178] width 284 height 19
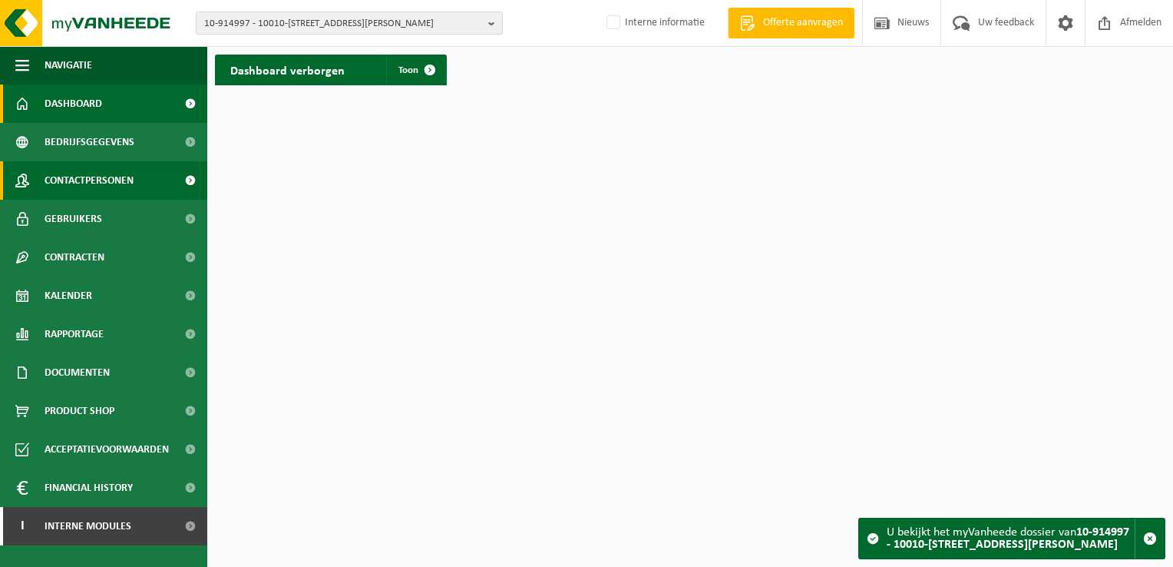
click at [84, 180] on span "Contactpersonen" at bounding box center [89, 180] width 89 height 38
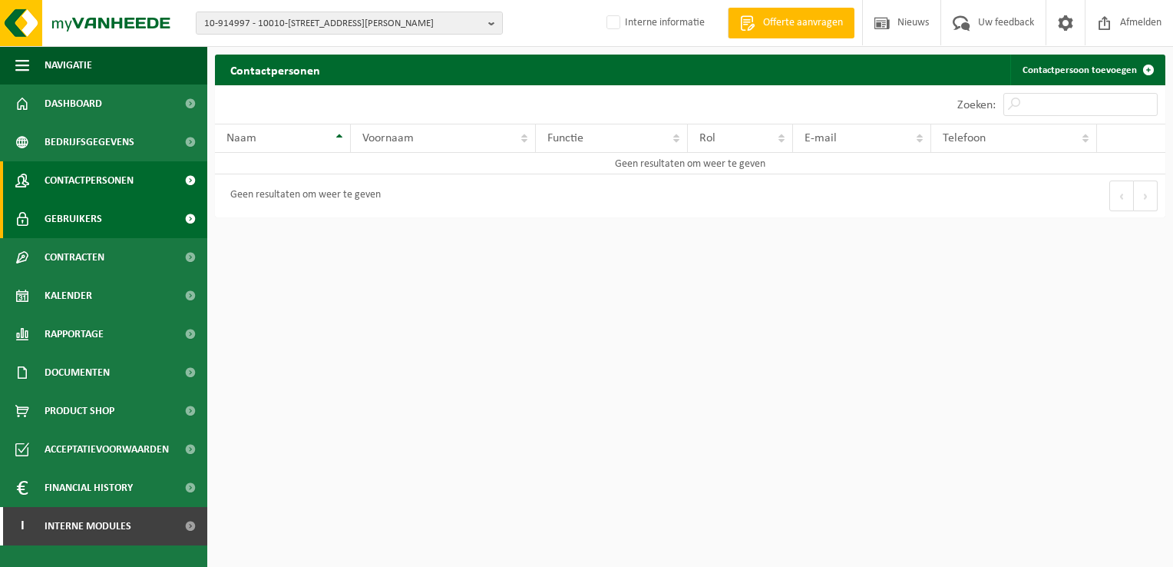
click at [74, 216] on span "Gebruikers" at bounding box center [74, 219] width 58 height 38
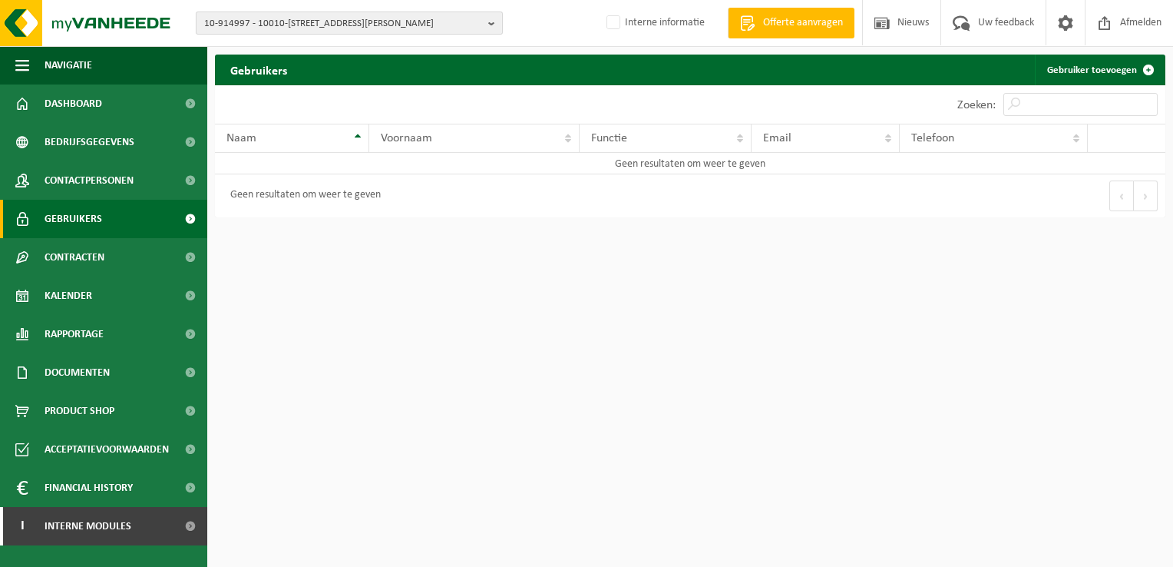
click at [488, 22] on b "button" at bounding box center [495, 22] width 14 height 21
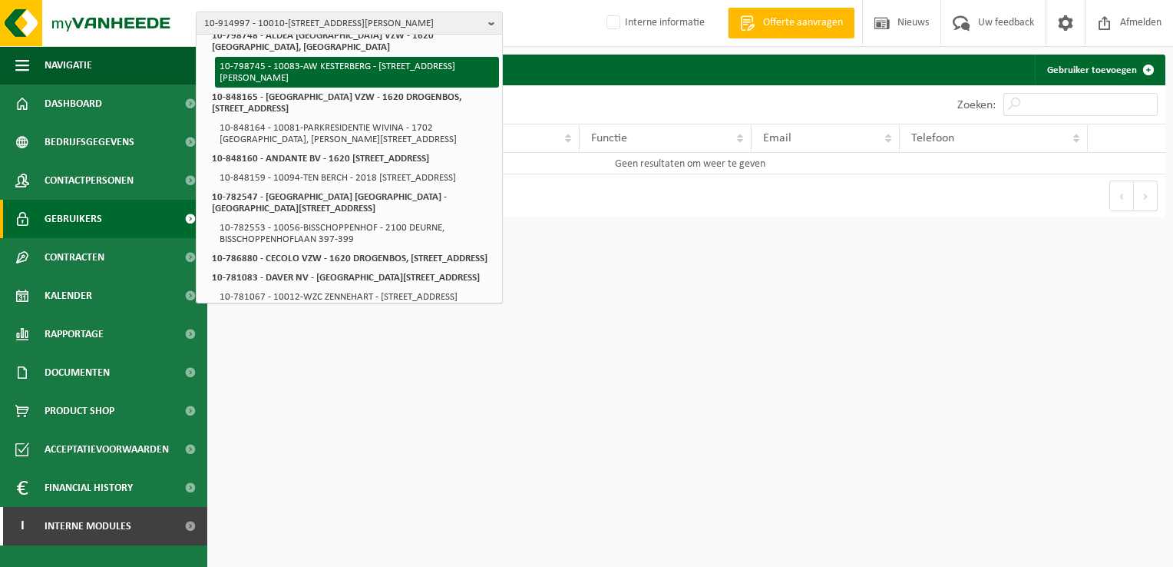
scroll to position [154, 0]
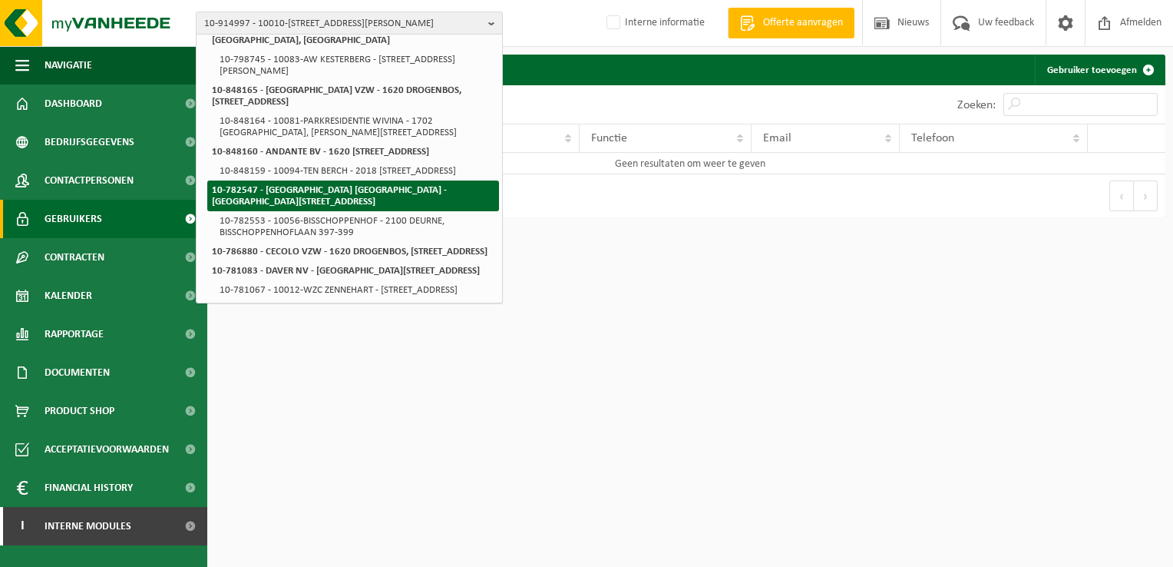
click at [296, 206] on strong "10-782547 - [GEOGRAPHIC_DATA] [GEOGRAPHIC_DATA] - [GEOGRAPHIC_DATA][STREET_ADDR…" at bounding box center [329, 195] width 235 height 21
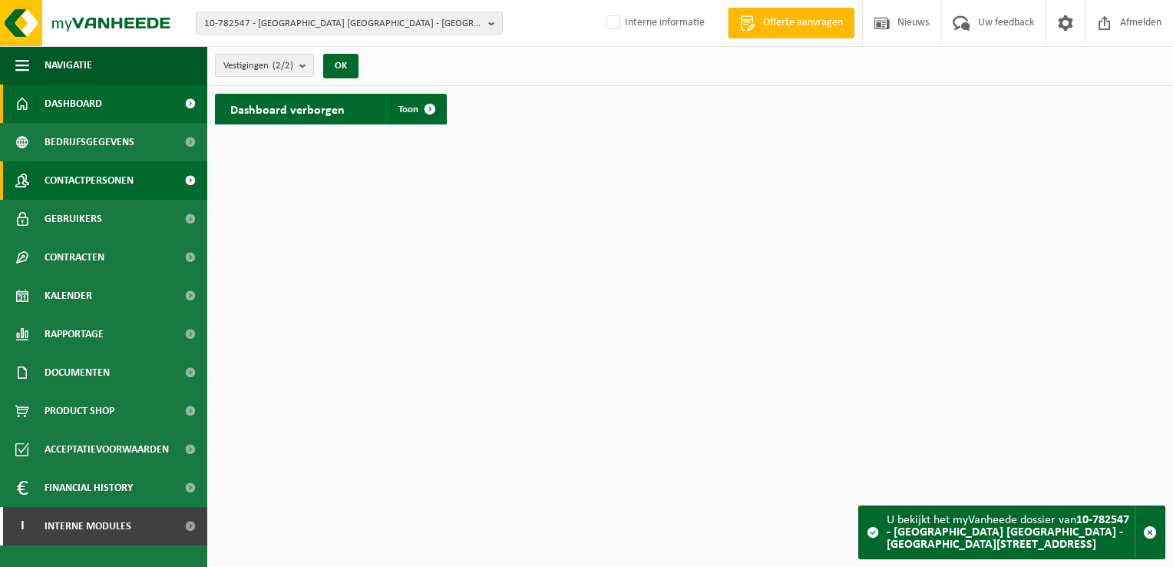
click at [119, 185] on span "Contactpersonen" at bounding box center [89, 180] width 89 height 38
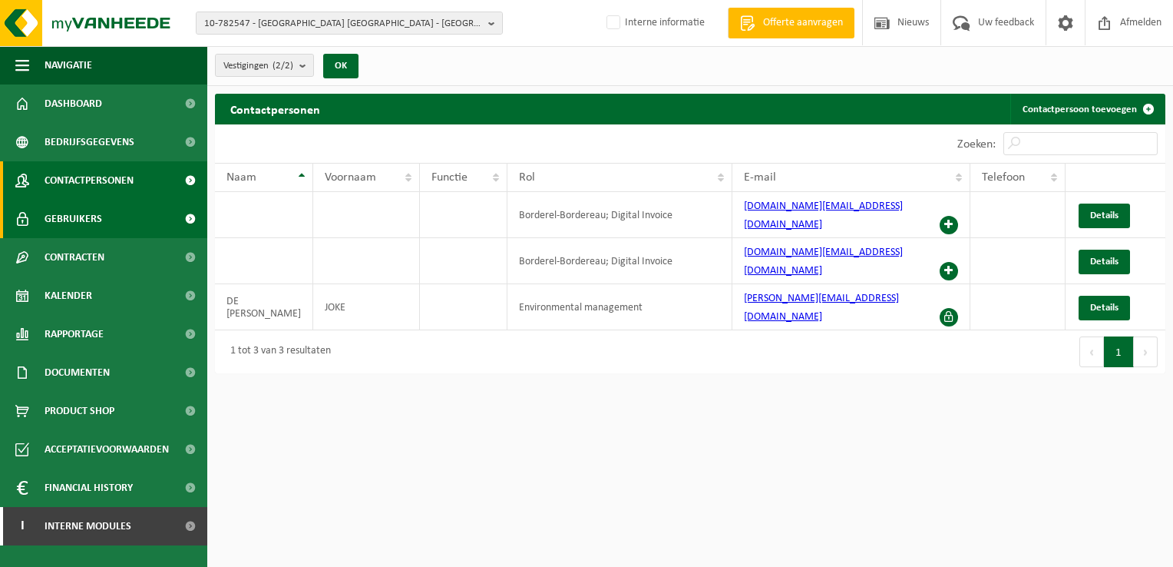
click at [102, 224] on link "Gebruikers" at bounding box center [103, 219] width 207 height 38
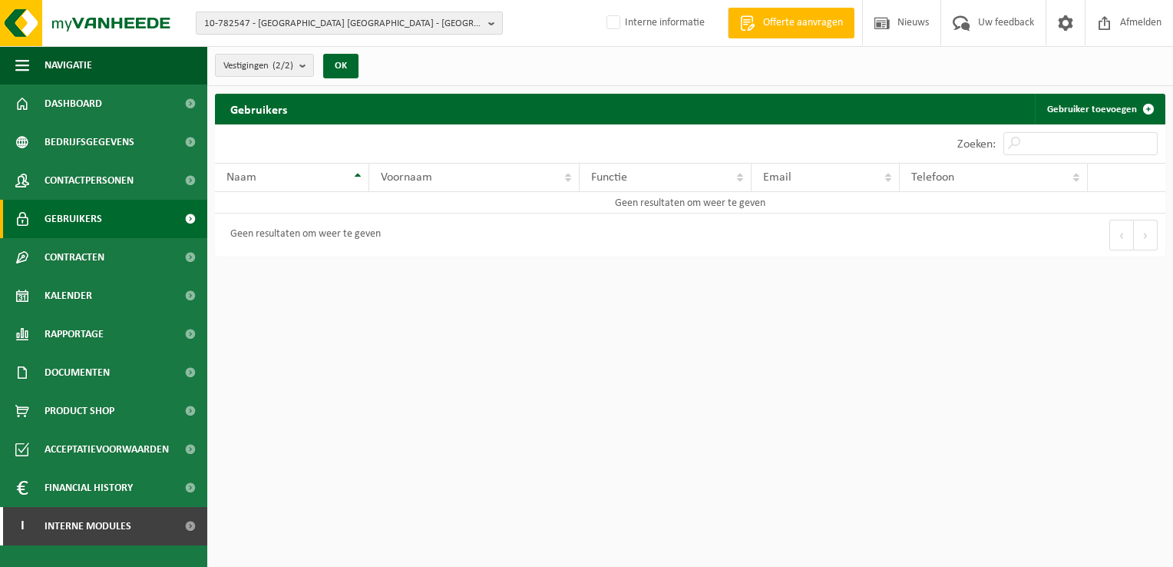
click at [487, 26] on button "10-782547 - [GEOGRAPHIC_DATA] [GEOGRAPHIC_DATA] - [GEOGRAPHIC_DATA][STREET_ADDR…" at bounding box center [349, 23] width 307 height 23
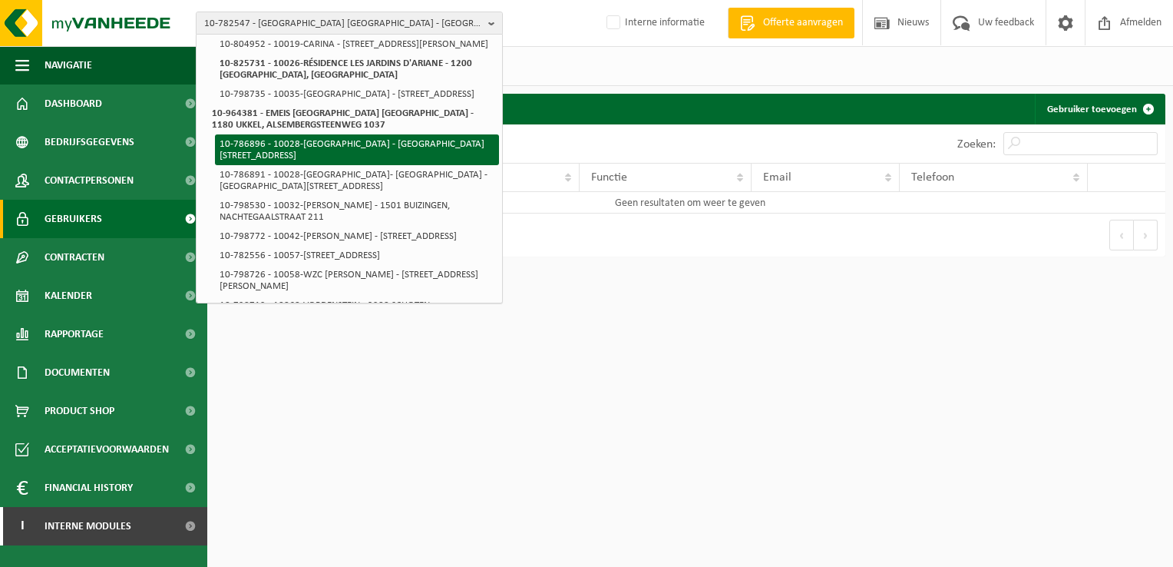
scroll to position [1075, 0]
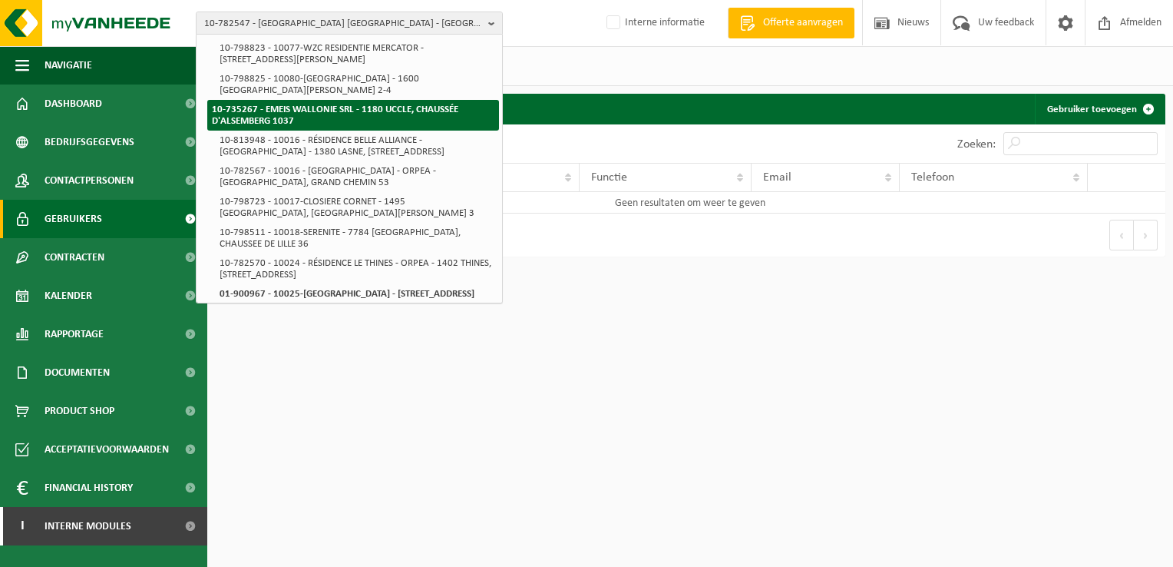
click at [299, 130] on li "10-735267 - EMEIS WALLONIE SRL - 1180 UCCLE, CHAUSSÉE D'ALSEMBERG 1037" at bounding box center [353, 115] width 292 height 31
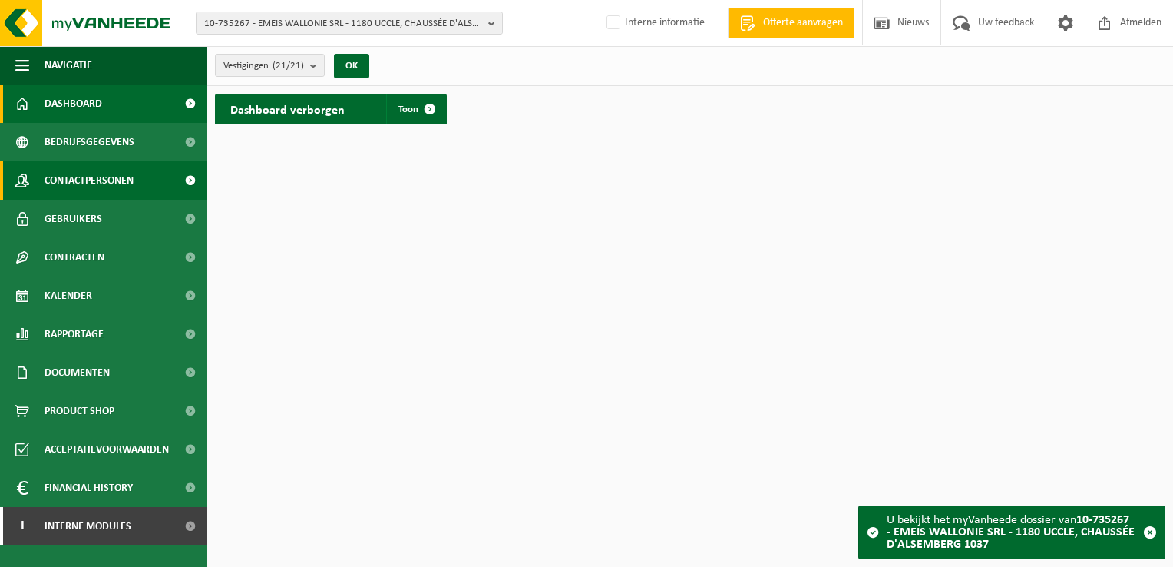
click at [126, 182] on span "Contactpersonen" at bounding box center [89, 180] width 89 height 38
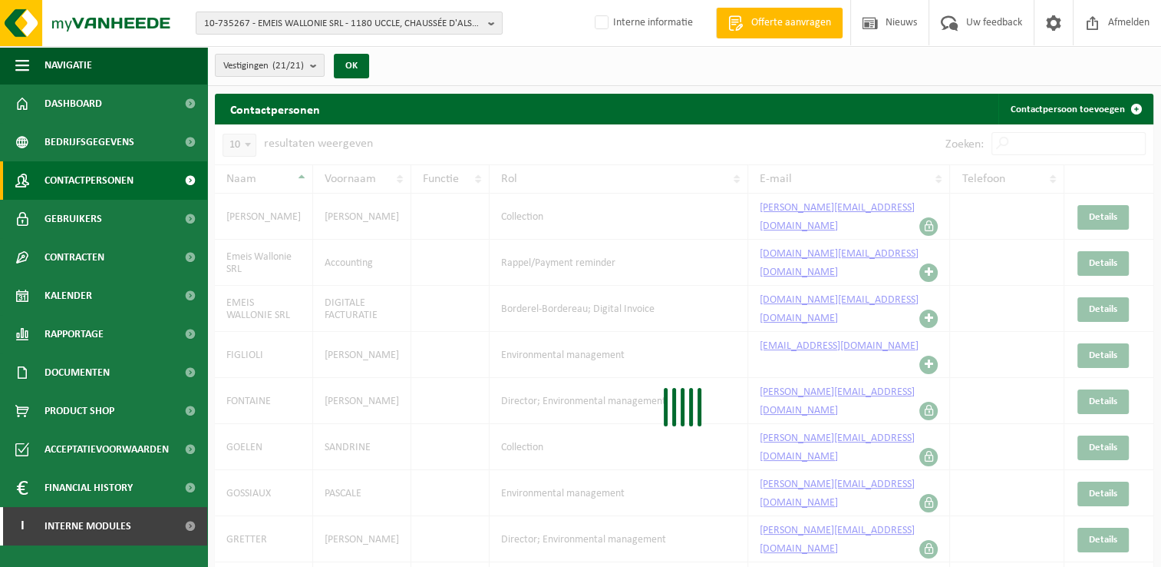
scroll to position [23, 0]
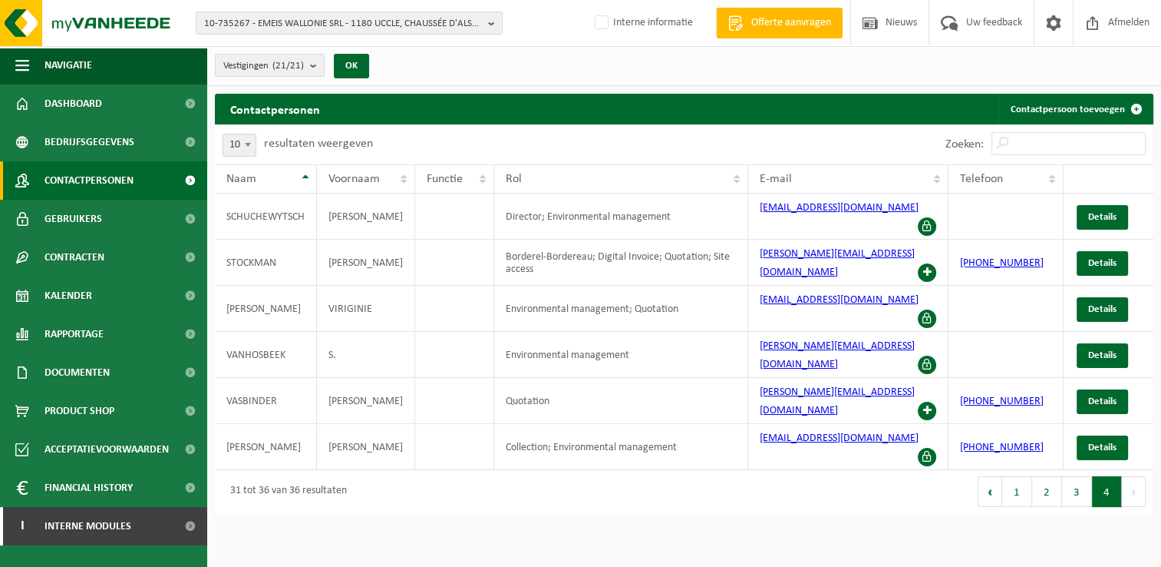
scroll to position [0, 0]
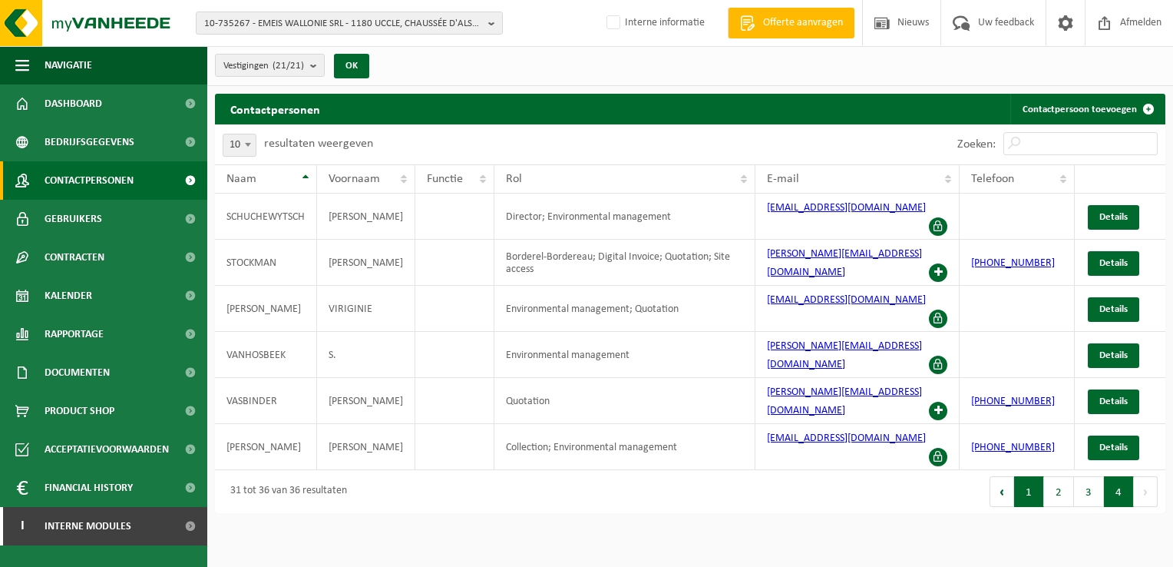
click at [1032, 476] on button "1" at bounding box center [1029, 491] width 30 height 31
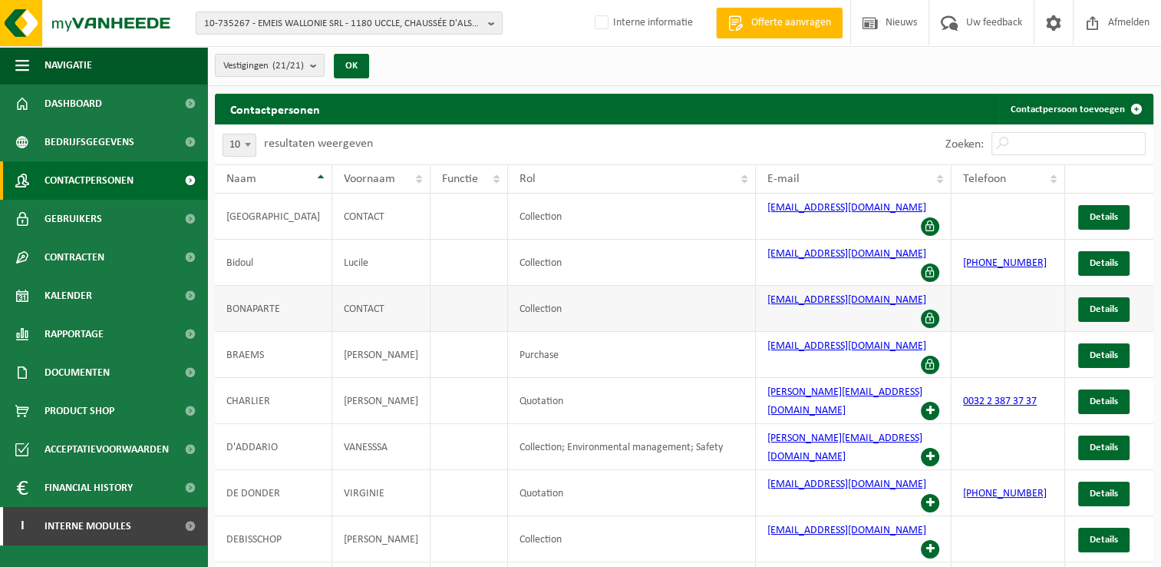
click at [476, 286] on td at bounding box center [470, 309] width 78 height 46
